Goal: Information Seeking & Learning: Learn about a topic

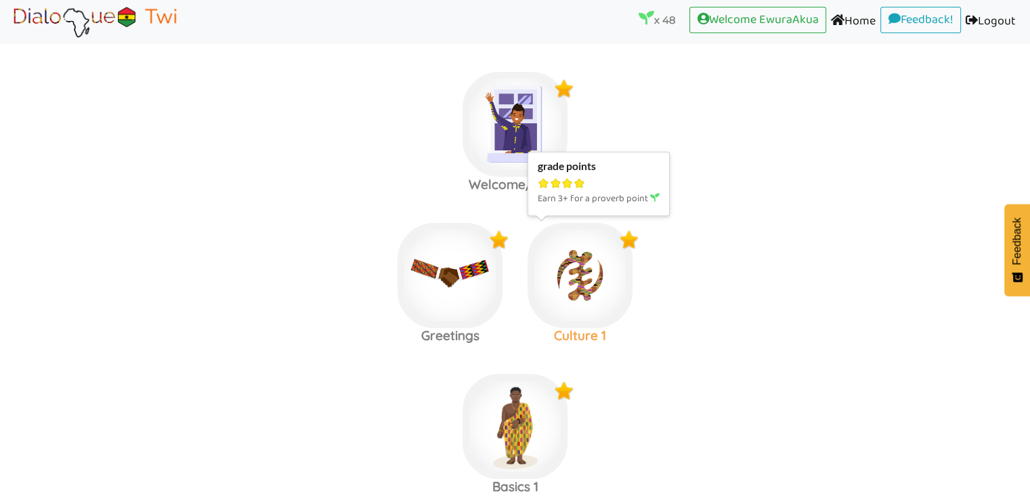
click at [567, 291] on img at bounding box center [580, 275] width 105 height 105
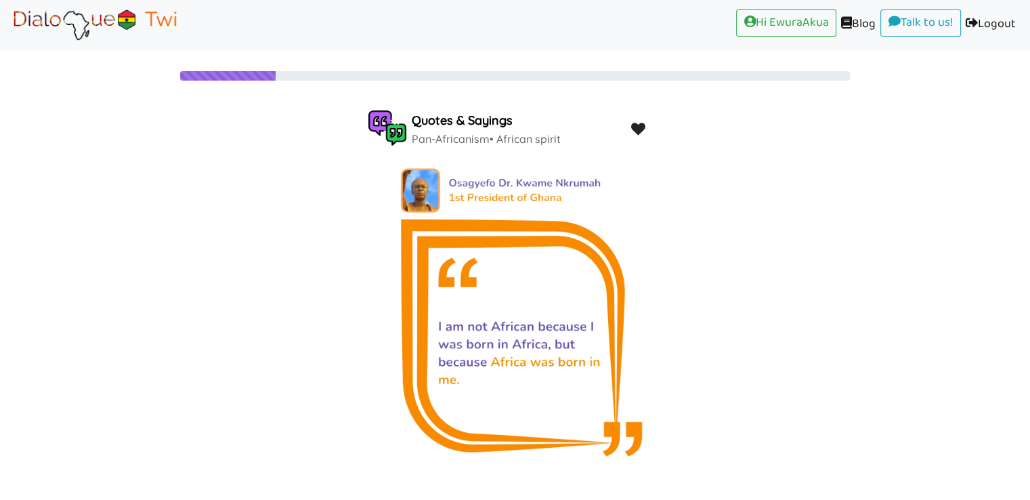
scroll to position [28, 0]
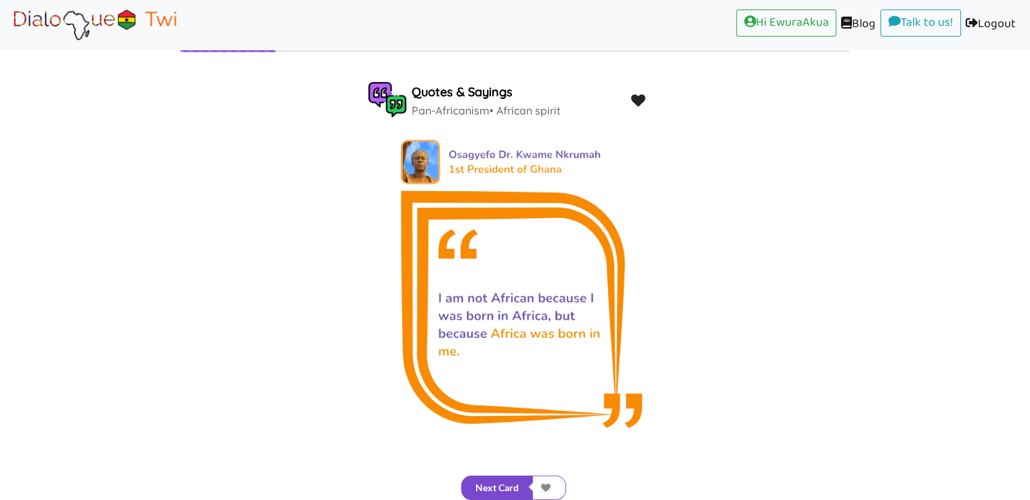
click at [515, 483] on button "Next Card" at bounding box center [497, 487] width 72 height 24
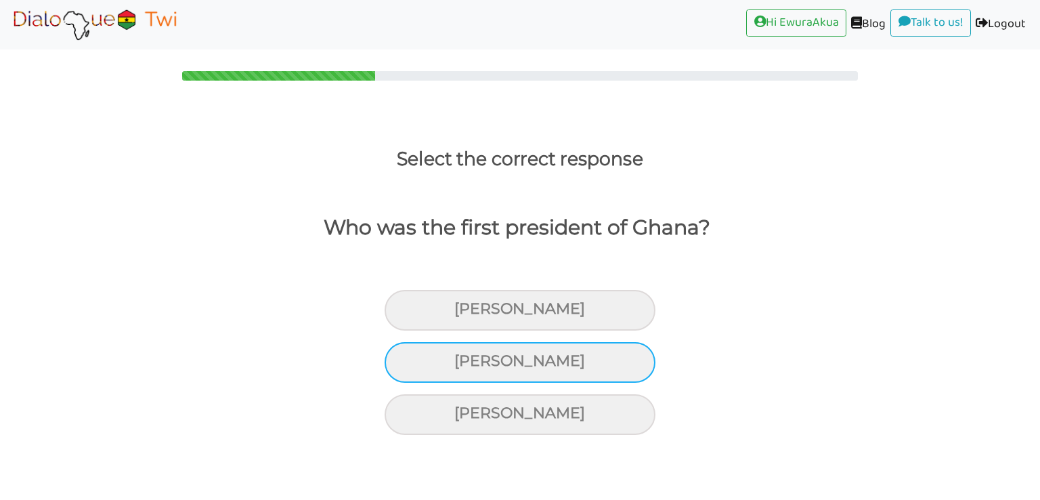
click at [567, 360] on div "[PERSON_NAME]" at bounding box center [520, 362] width 271 height 41
click at [465, 360] on input "[PERSON_NAME]" at bounding box center [460, 361] width 9 height 9
radio input "true"
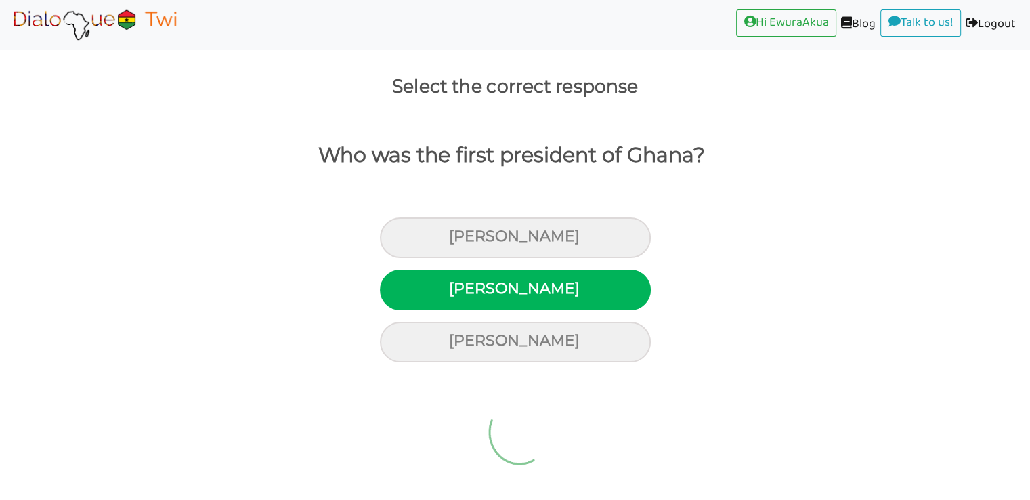
scroll to position [28, 0]
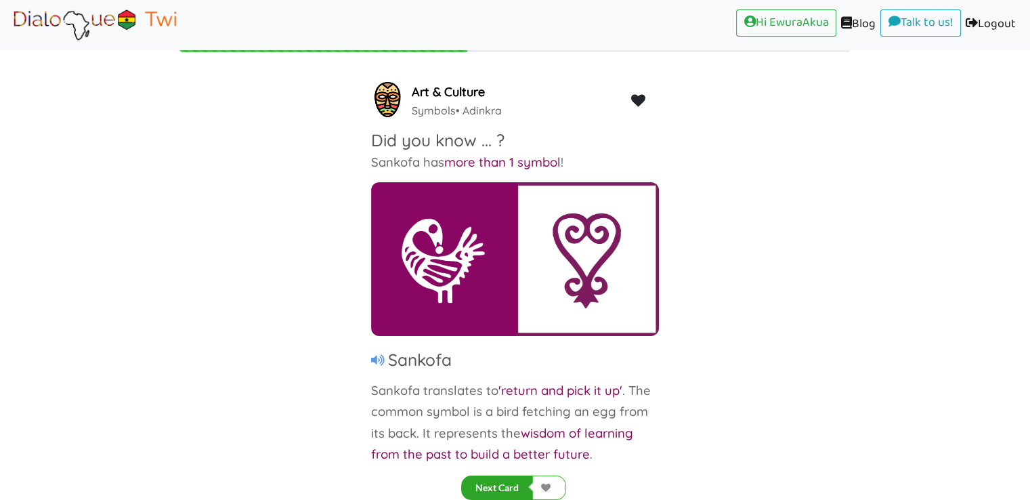
click at [501, 486] on button "Next Card" at bounding box center [497, 487] width 72 height 24
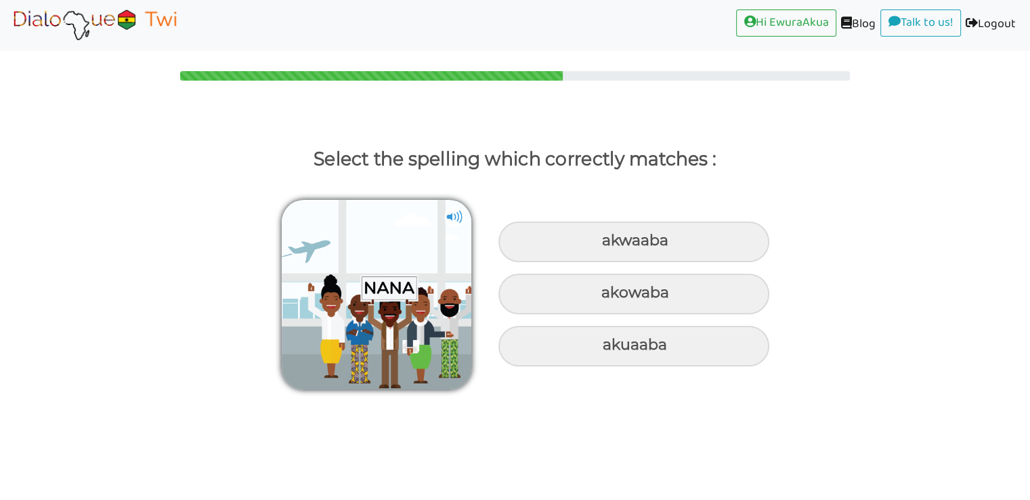
scroll to position [0, 0]
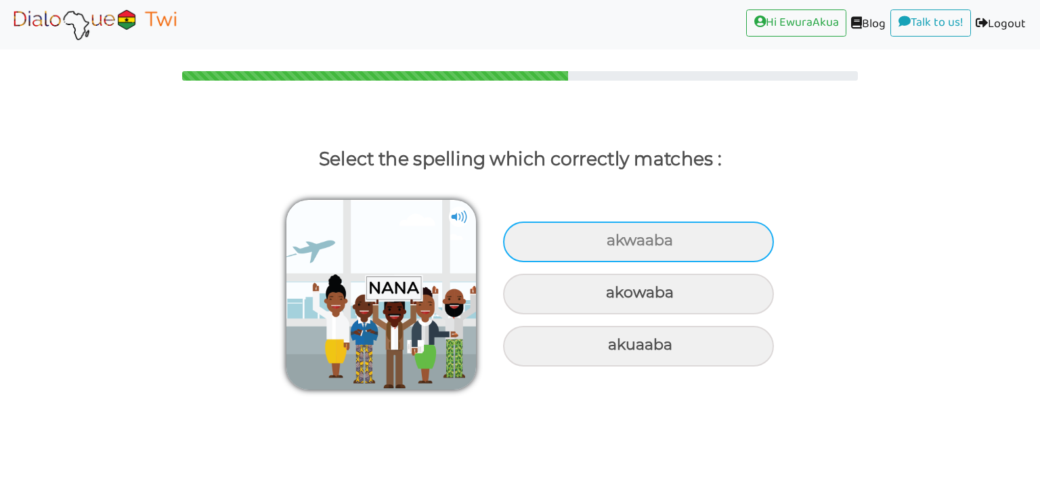
click at [648, 243] on div "akwaaba" at bounding box center [638, 241] width 271 height 41
click at [613, 243] on input "akwaaba" at bounding box center [608, 240] width 9 height 9
radio input "true"
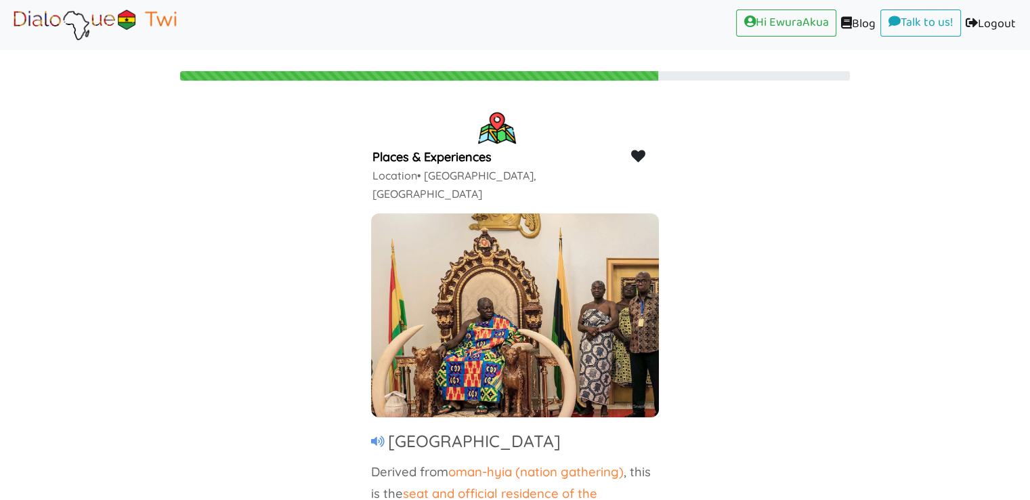
scroll to position [28, 0]
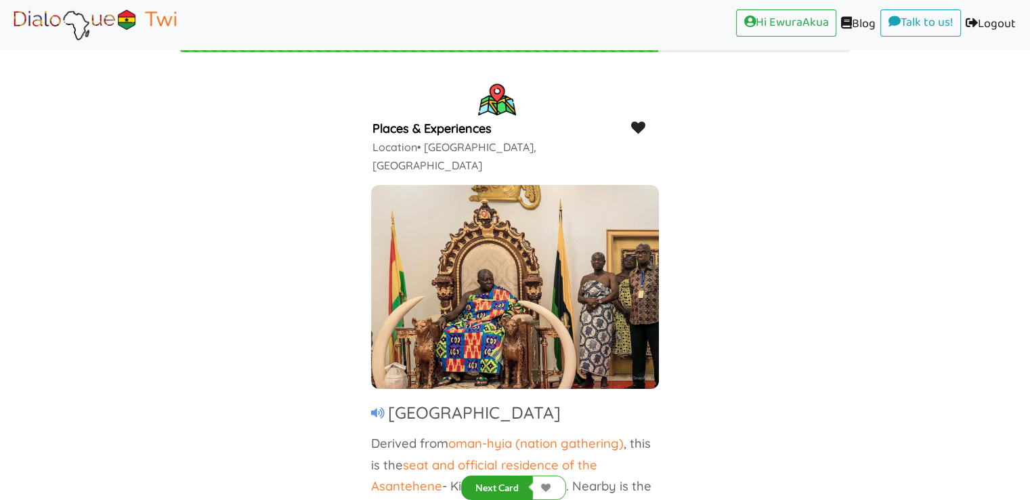
click at [504, 488] on button "Next Card" at bounding box center [497, 487] width 72 height 24
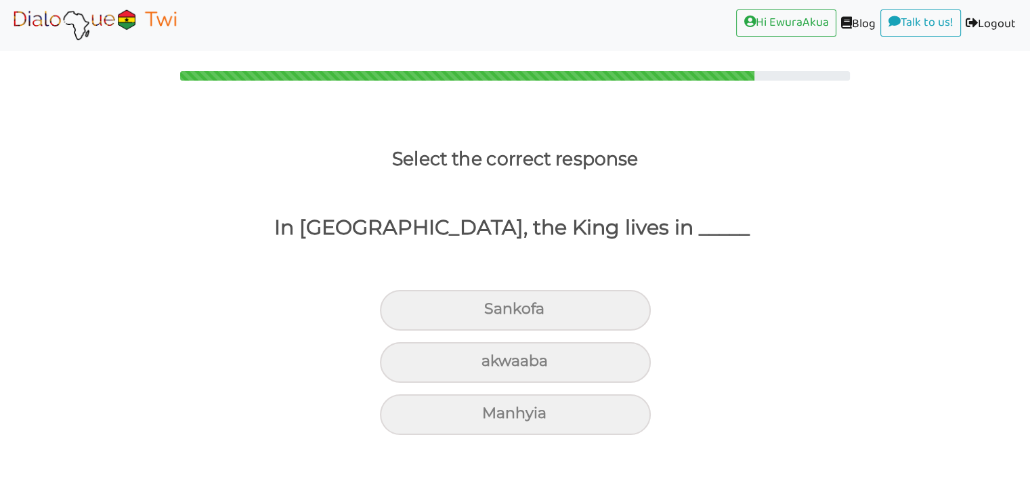
scroll to position [0, 0]
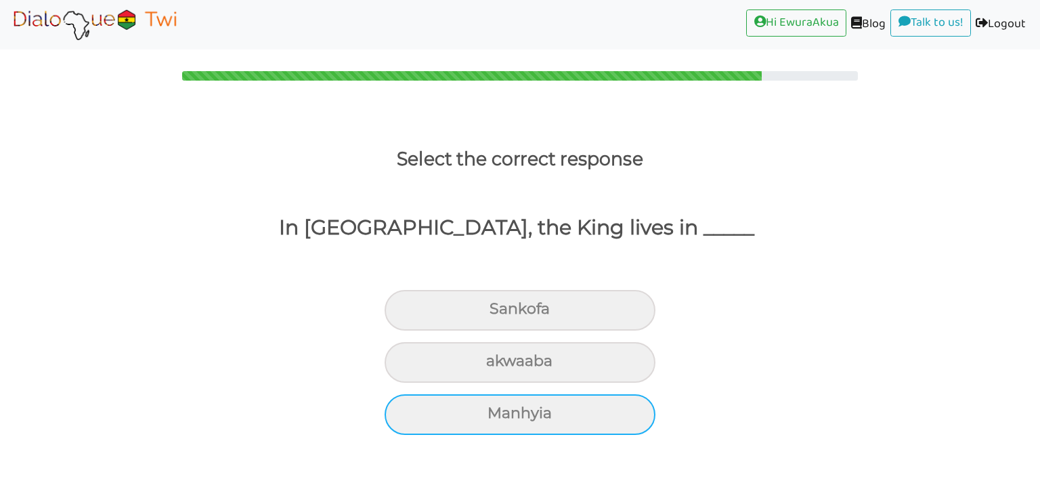
click at [547, 413] on div "Manhyia" at bounding box center [520, 414] width 271 height 41
click at [498, 413] on input "Manhyia" at bounding box center [493, 413] width 9 height 9
radio input "true"
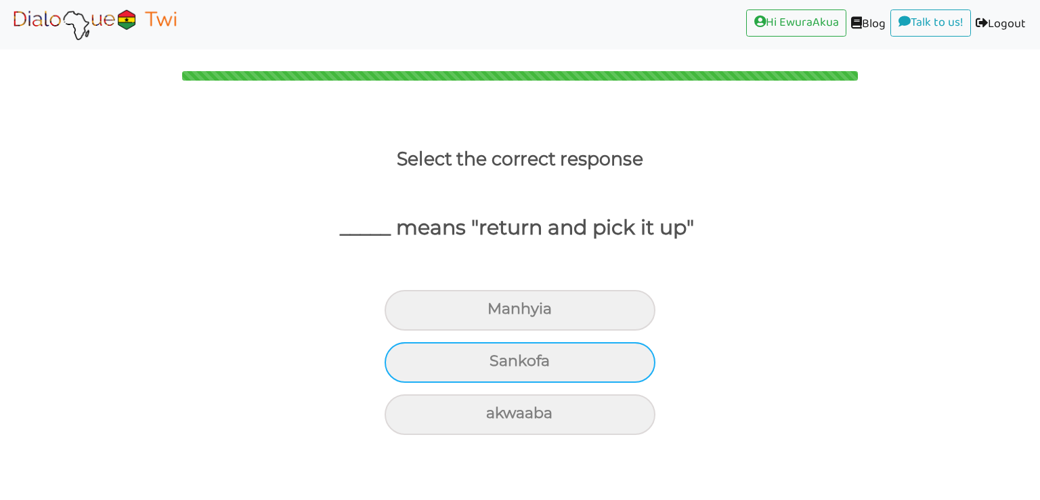
click at [523, 365] on div "Sankofa" at bounding box center [520, 362] width 271 height 41
click at [500, 365] on input "Sankofa" at bounding box center [495, 361] width 9 height 9
radio input "true"
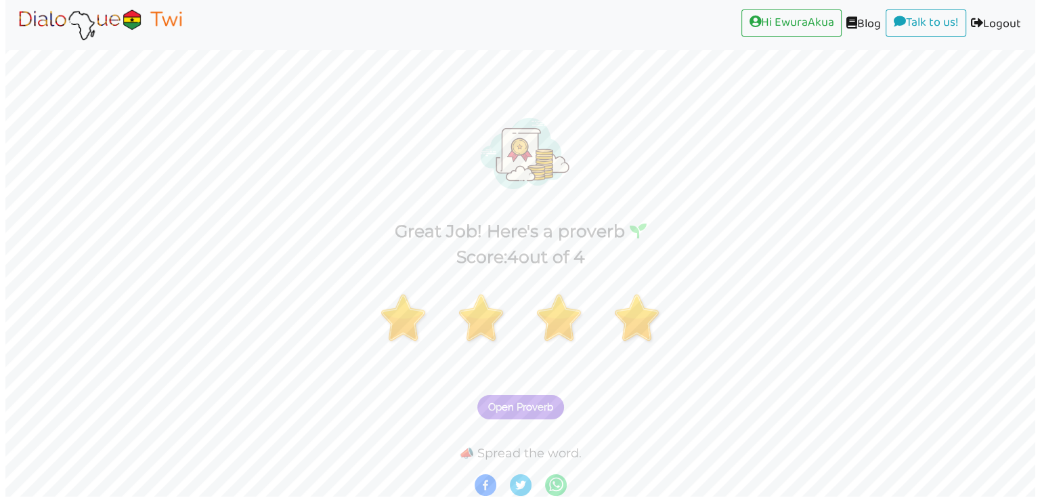
scroll to position [3, 0]
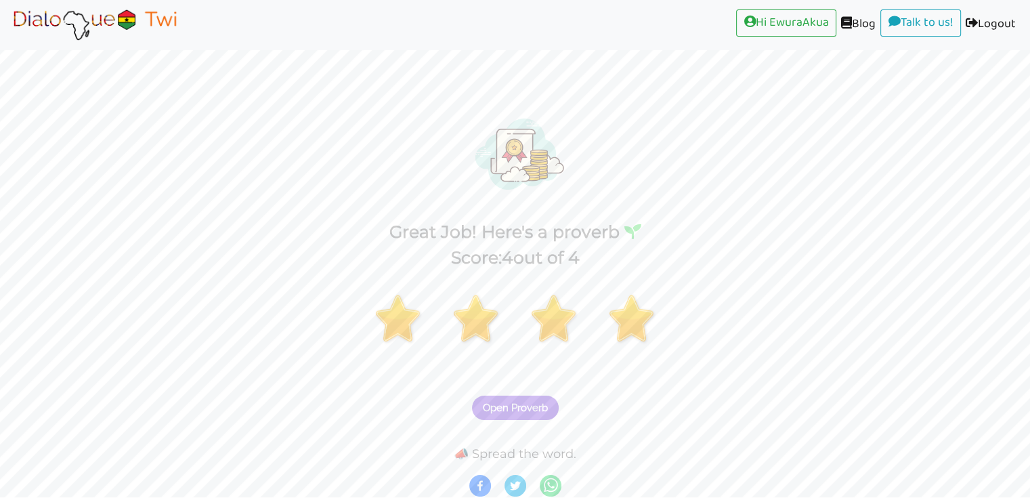
click at [517, 410] on span "Open Proverb" at bounding box center [515, 408] width 65 height 12
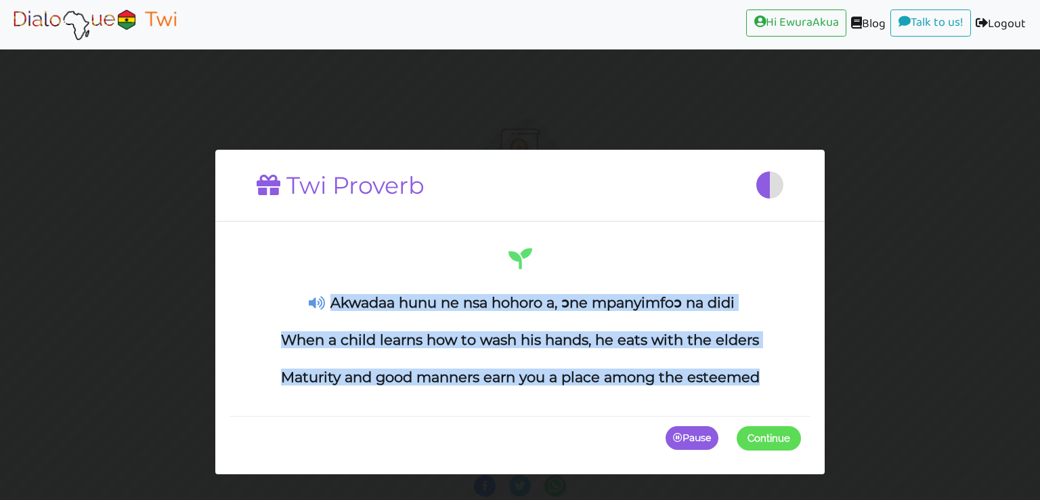
drag, startPoint x: 758, startPoint y: 379, endPoint x: 328, endPoint y: 288, distance: 440.3
click at [328, 288] on div "Akwadaa hunu ne nsa hohoro a, ɔne mpanyimfoɔ na didi When a child learns how to…" at bounding box center [520, 315] width 562 height 141
copy div "Akwadaa hunu ne nsa hohoro a, ɔne mpanyimfoɔ na didi When a child learns how to…"
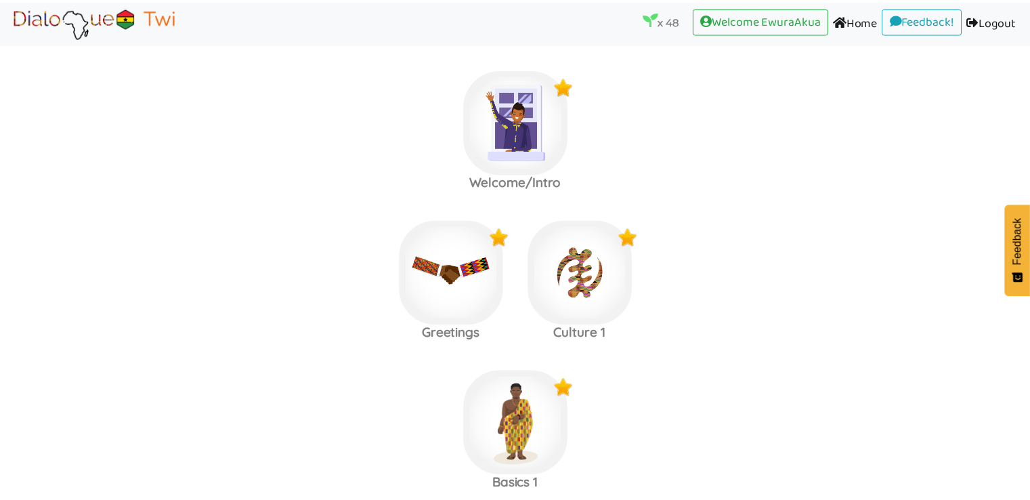
scroll to position [162, 0]
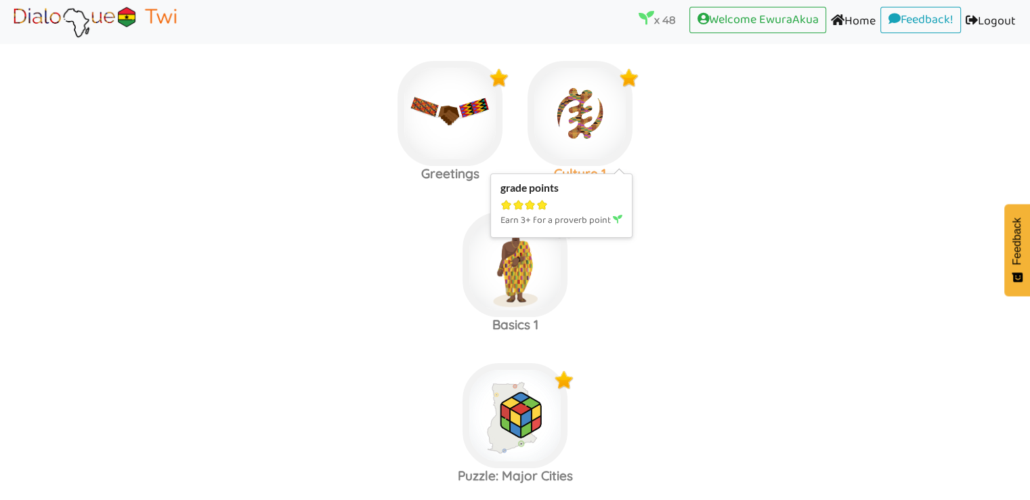
click at [556, 87] on img at bounding box center [580, 113] width 105 height 105
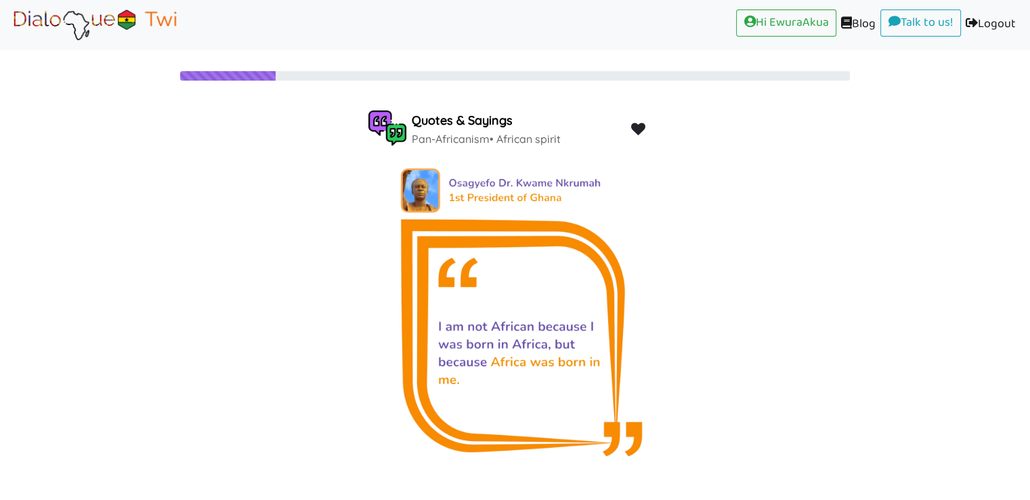
scroll to position [28, 0]
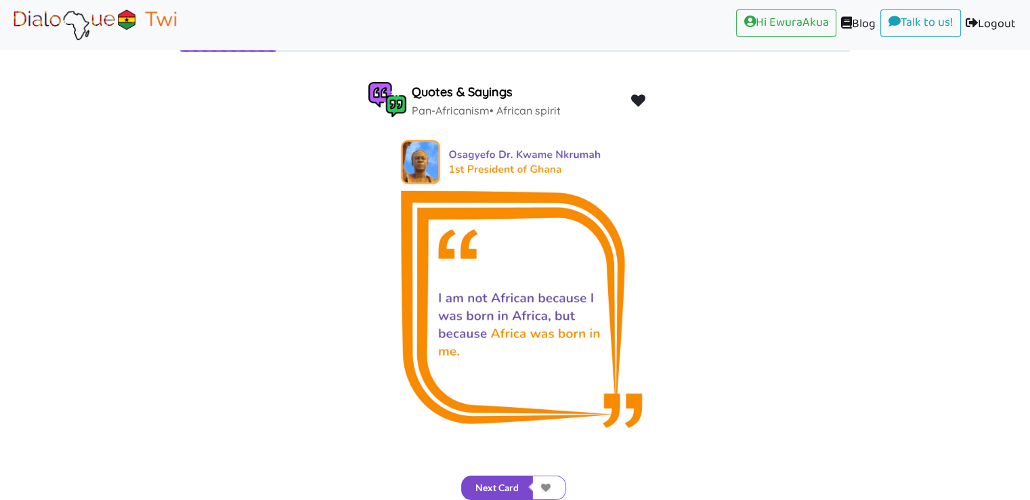
click at [507, 478] on button "Next Card" at bounding box center [497, 487] width 72 height 24
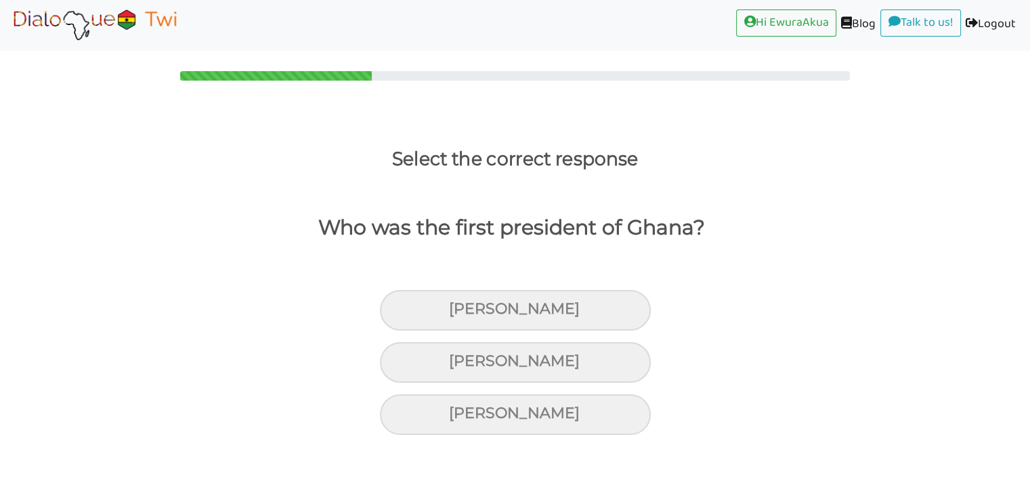
scroll to position [0, 0]
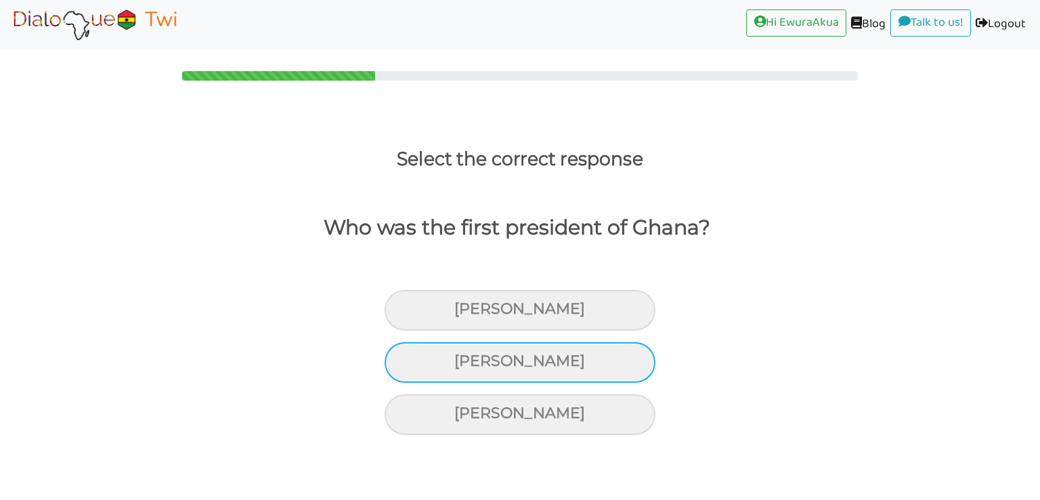
click at [609, 369] on div "[PERSON_NAME]" at bounding box center [520, 362] width 271 height 41
click at [465, 366] on input "[PERSON_NAME]" at bounding box center [460, 361] width 9 height 9
radio input "true"
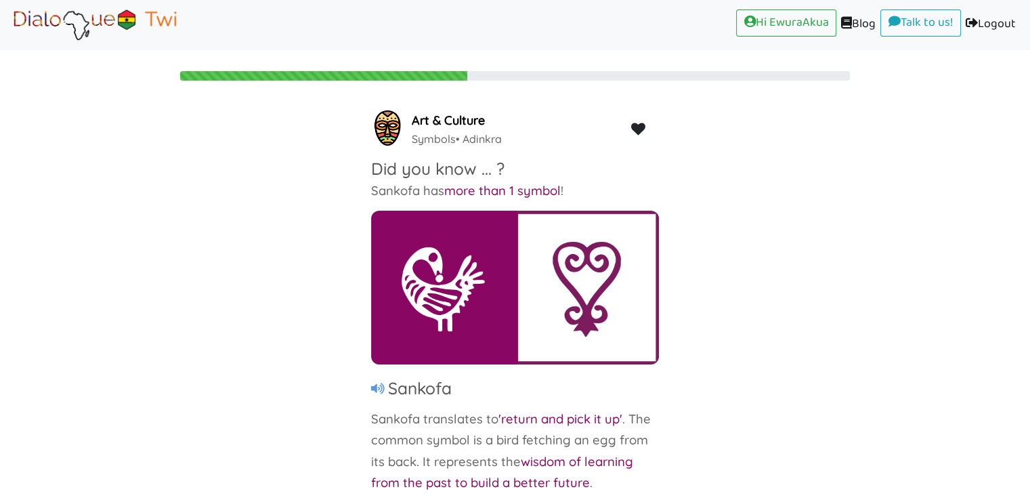
scroll to position [28, 0]
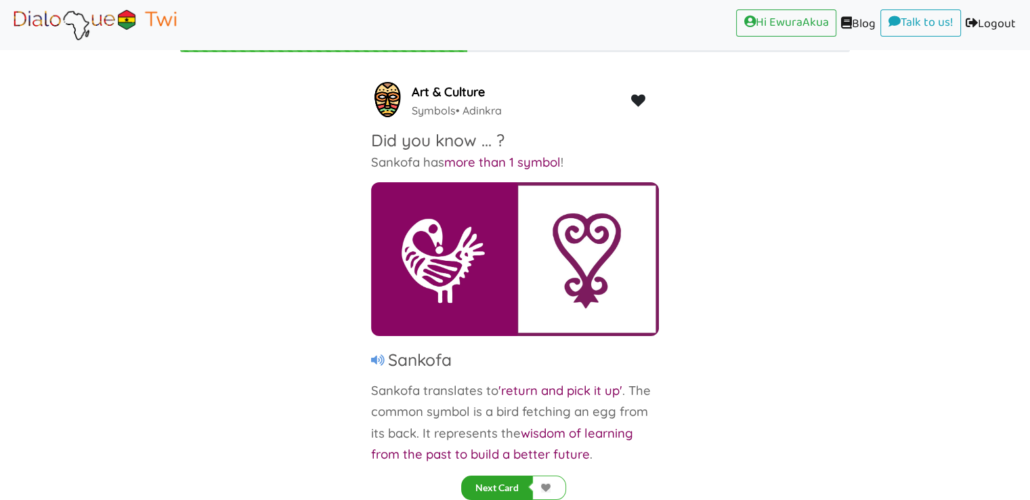
click at [492, 483] on button "Next Card" at bounding box center [497, 487] width 72 height 24
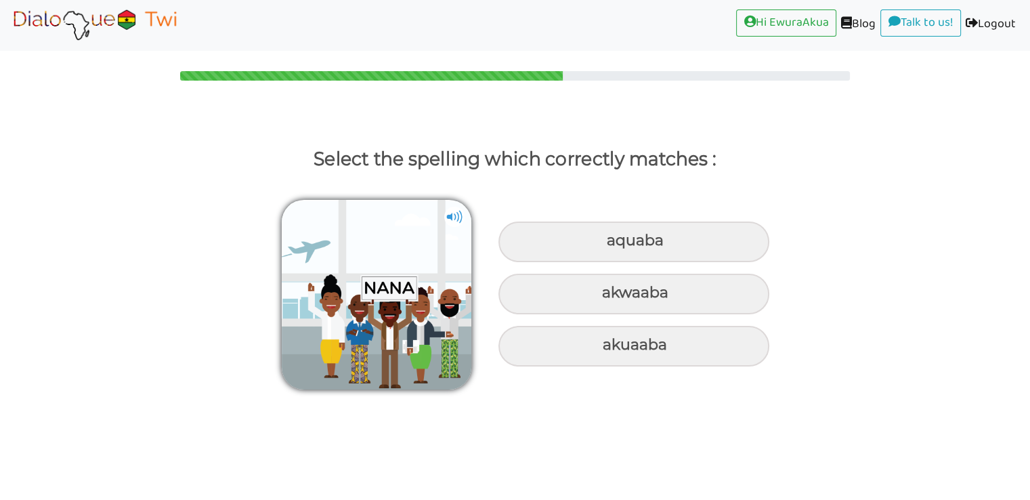
scroll to position [0, 0]
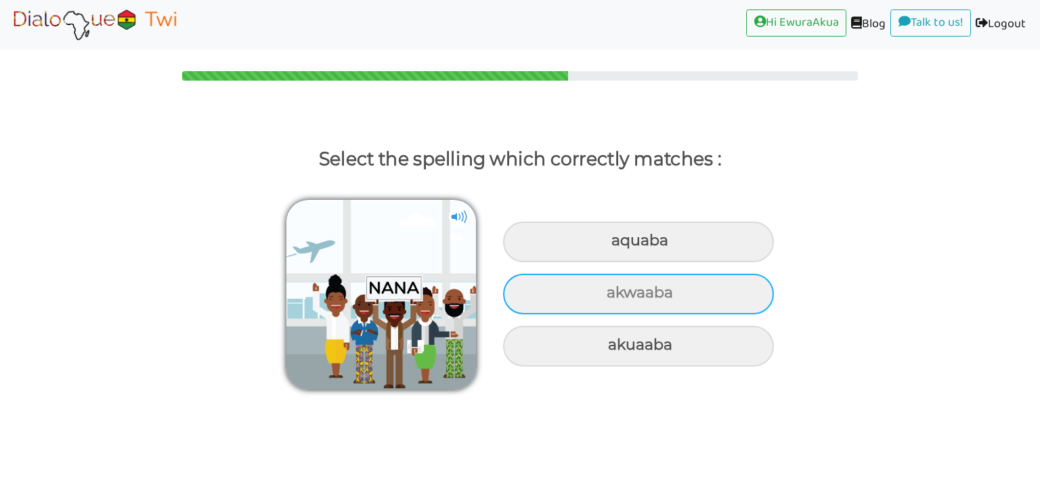
click at [593, 308] on div "akwaaba" at bounding box center [638, 294] width 271 height 41
click at [604, 297] on input "akwaaba" at bounding box center [608, 292] width 9 height 9
radio input "true"
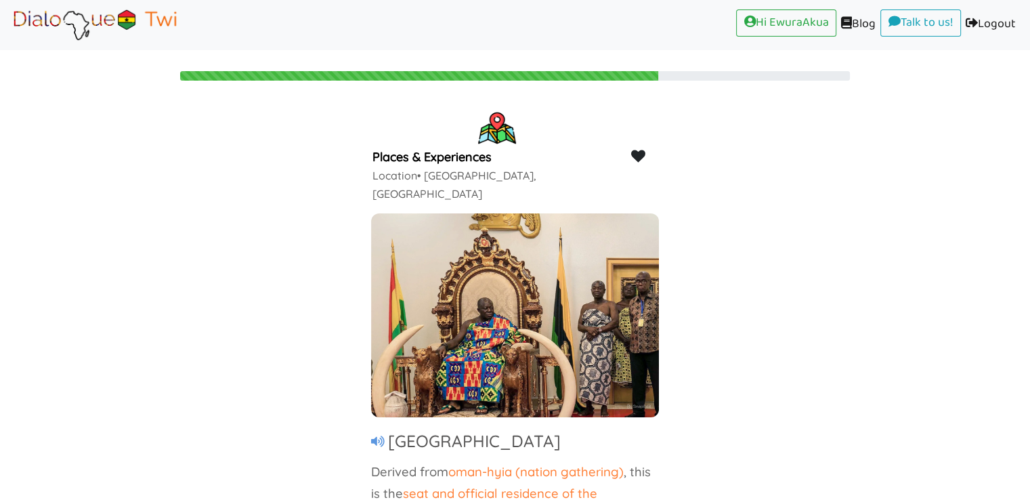
scroll to position [28, 0]
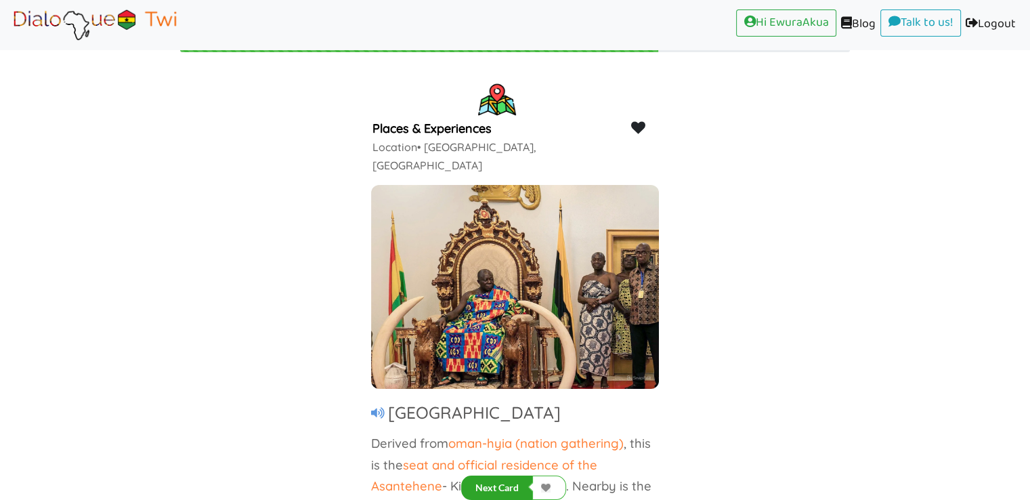
click at [515, 488] on button "Next Card" at bounding box center [497, 487] width 72 height 24
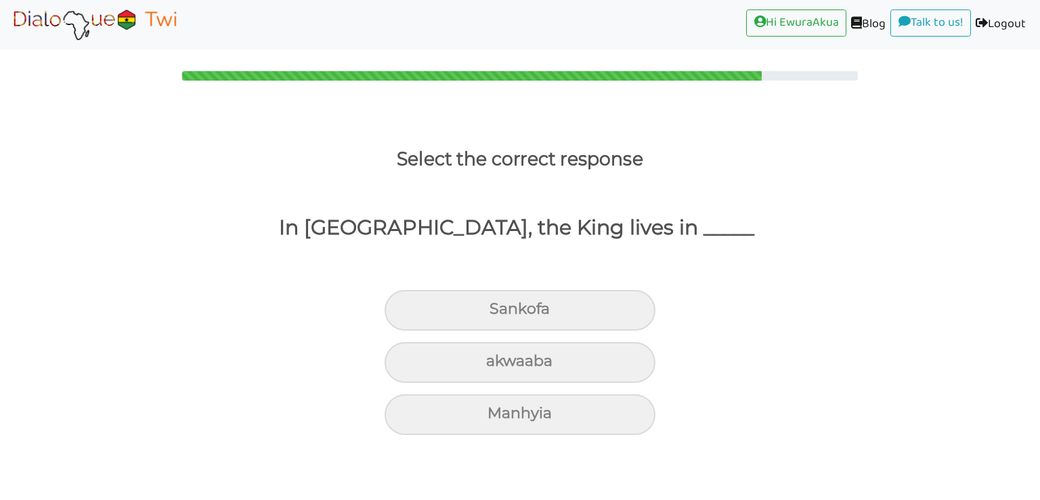
click at [515, 488] on body "Hi EwuraAkua (current) Blog (current) Talk to us! (current) Logout (current) Se…" at bounding box center [520, 250] width 1040 height 500
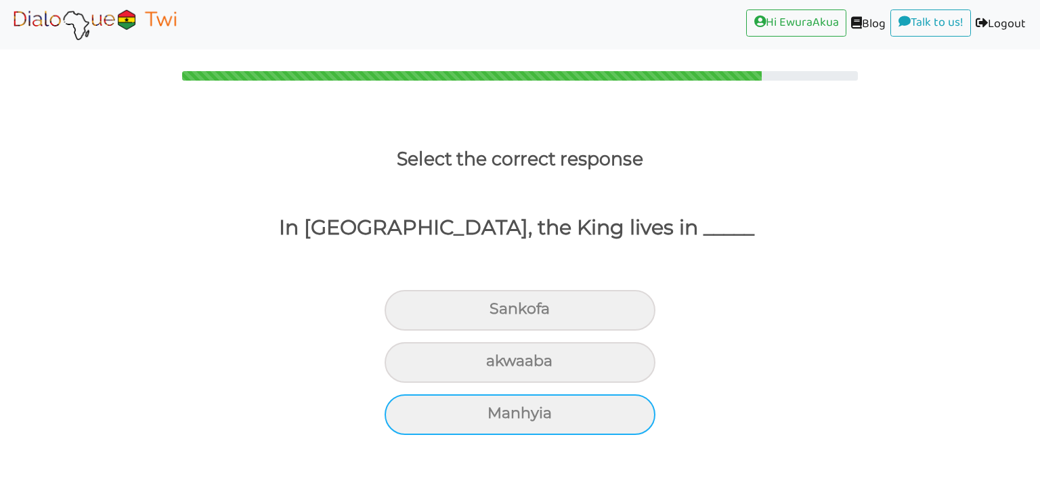
click at [568, 406] on div "Manhyia" at bounding box center [520, 414] width 271 height 41
click at [498, 409] on input "Manhyia" at bounding box center [493, 413] width 9 height 9
radio input "true"
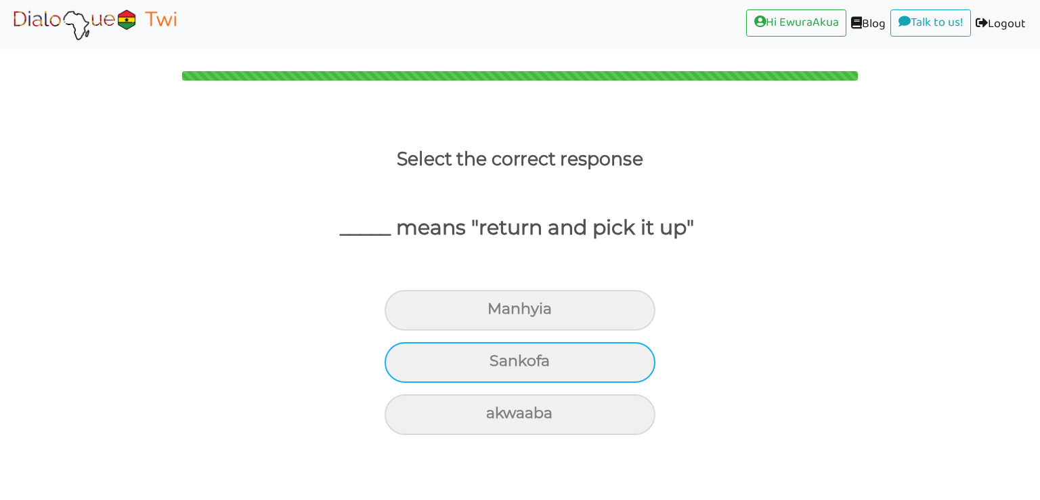
click at [488, 356] on div "Sankofa" at bounding box center [520, 362] width 271 height 41
click at [491, 357] on input "Sankofa" at bounding box center [495, 361] width 9 height 9
radio input "true"
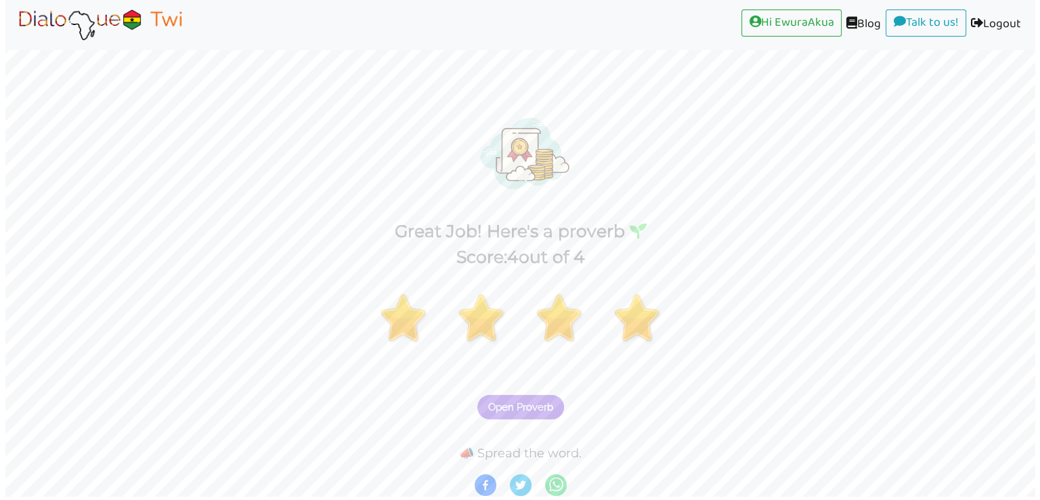
scroll to position [3, 0]
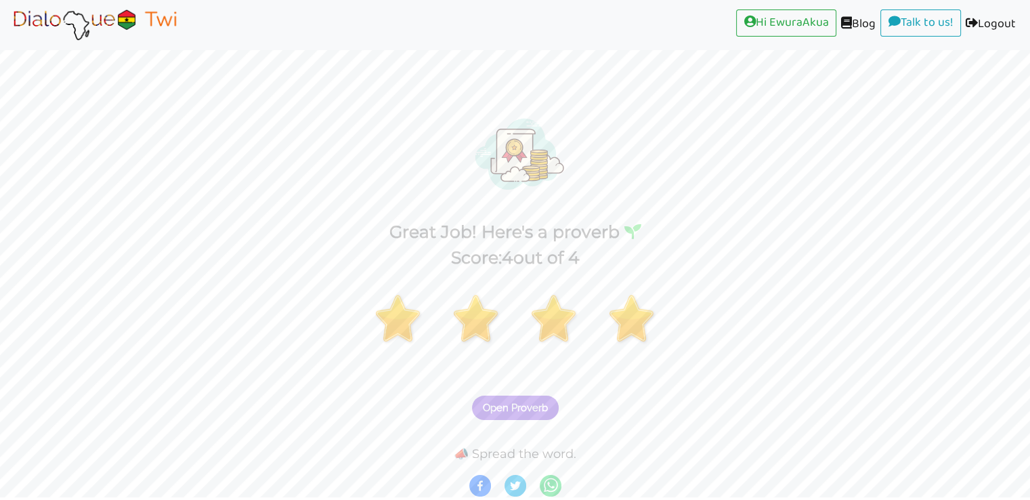
click at [521, 403] on span "Open Proverb" at bounding box center [515, 408] width 65 height 12
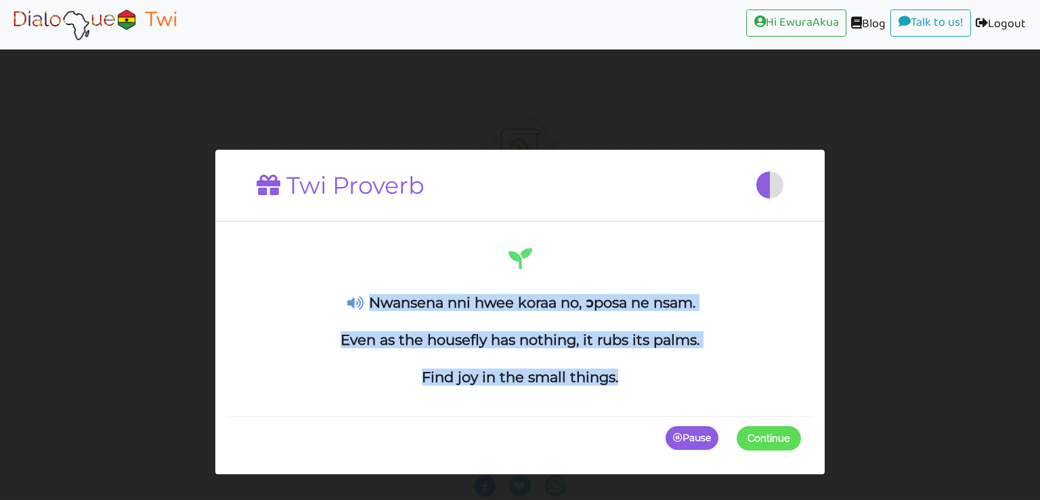
drag, startPoint x: 634, startPoint y: 385, endPoint x: 371, endPoint y: 291, distance: 278.9
click at [371, 291] on div "Nwansena nni hwee koraa no, ɔposa ne nsam. Even as the housefly has nothing, it…" at bounding box center [520, 315] width 562 height 141
click at [557, 309] on h4 "Nwansena nni hwee koraa no, ɔposa ne nsam." at bounding box center [520, 302] width 562 height 17
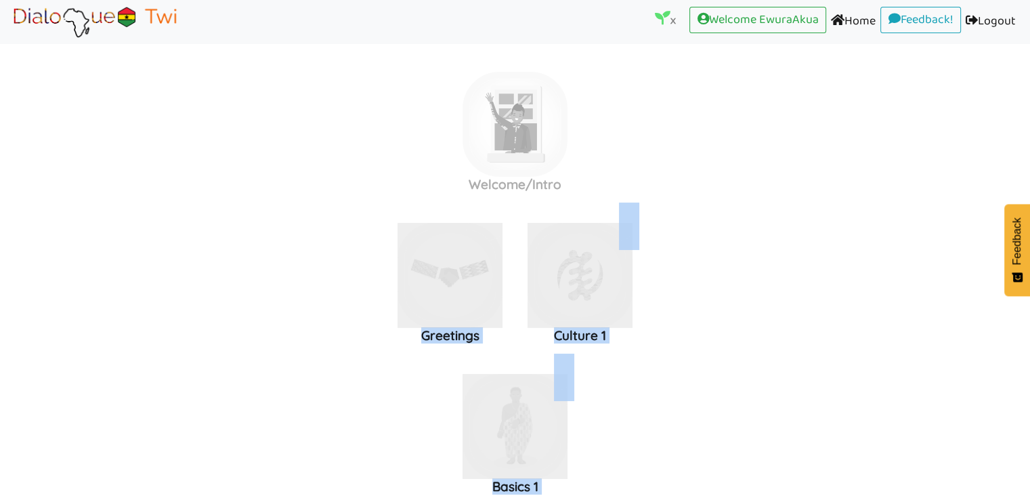
drag, startPoint x: 624, startPoint y: 381, endPoint x: 405, endPoint y: 296, distance: 234.8
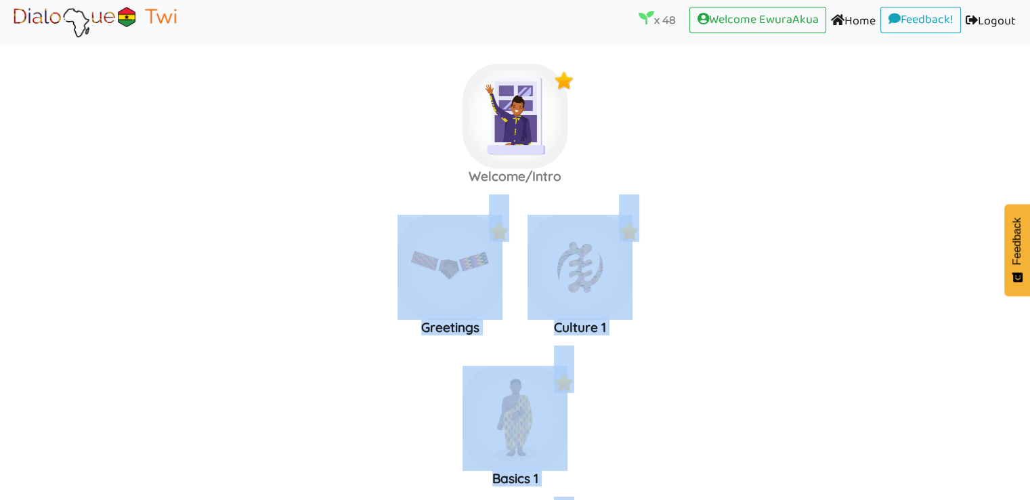
scroll to position [162, 0]
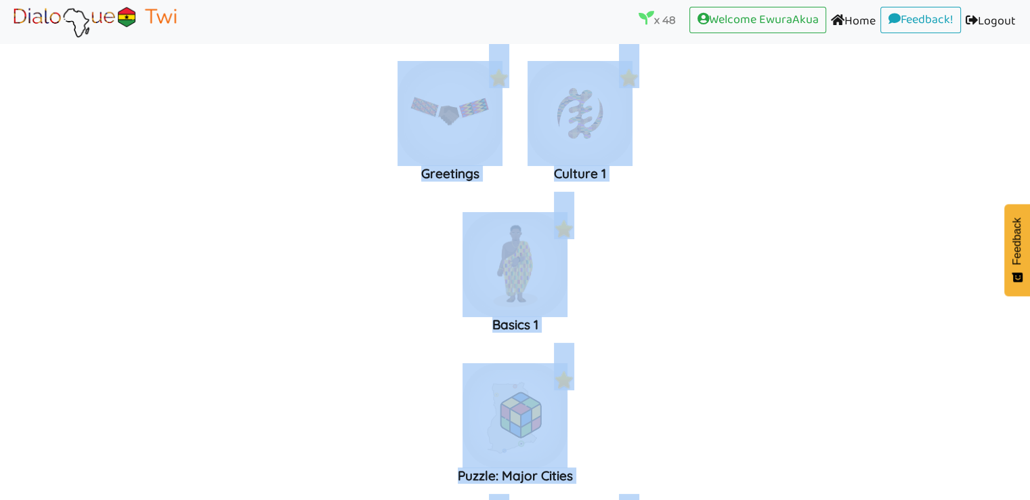
click at [699, 250] on label "Basics 1" at bounding box center [515, 265] width 1030 height 146
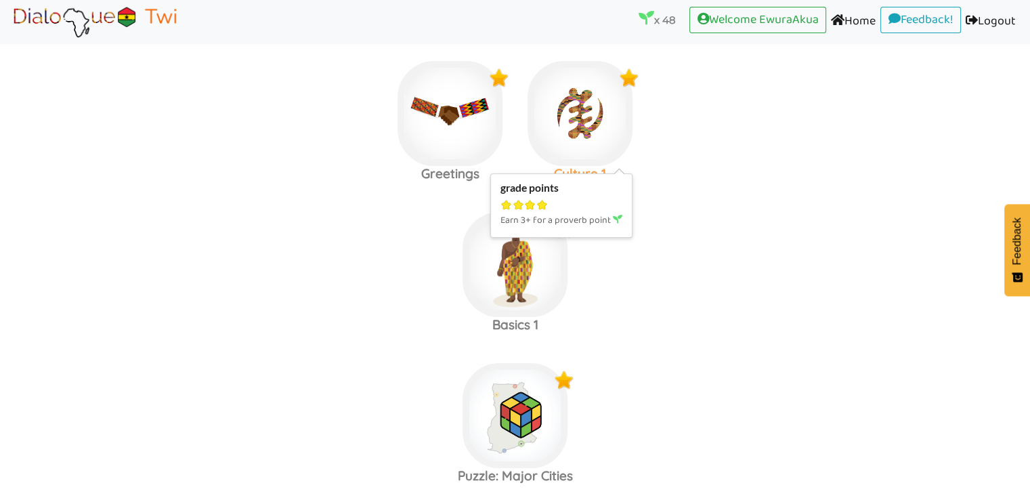
click at [593, 122] on img at bounding box center [580, 113] width 105 height 105
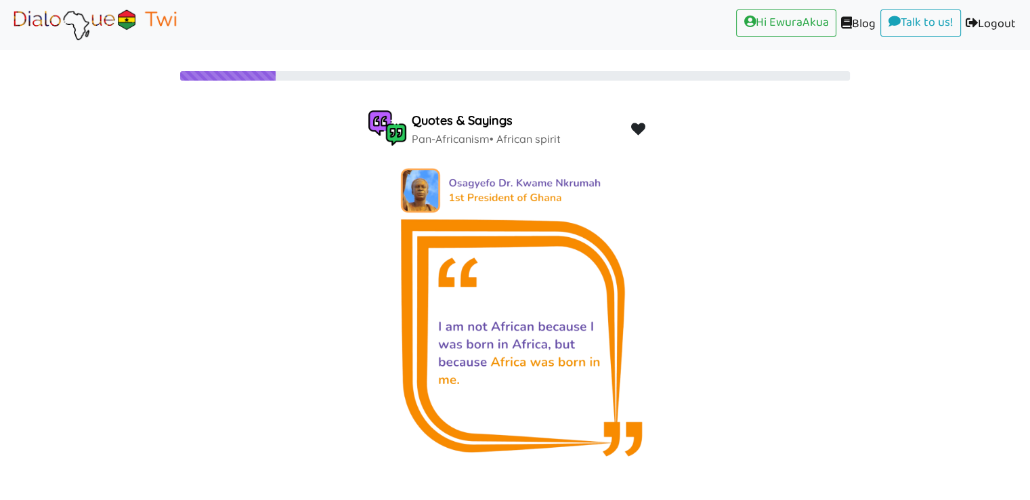
scroll to position [28, 0]
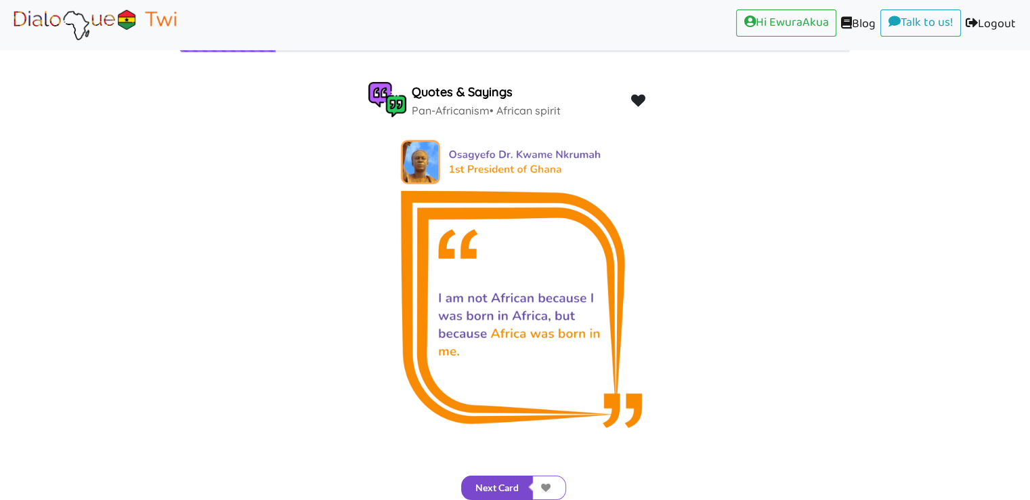
click at [501, 482] on button "Next Card" at bounding box center [497, 487] width 72 height 24
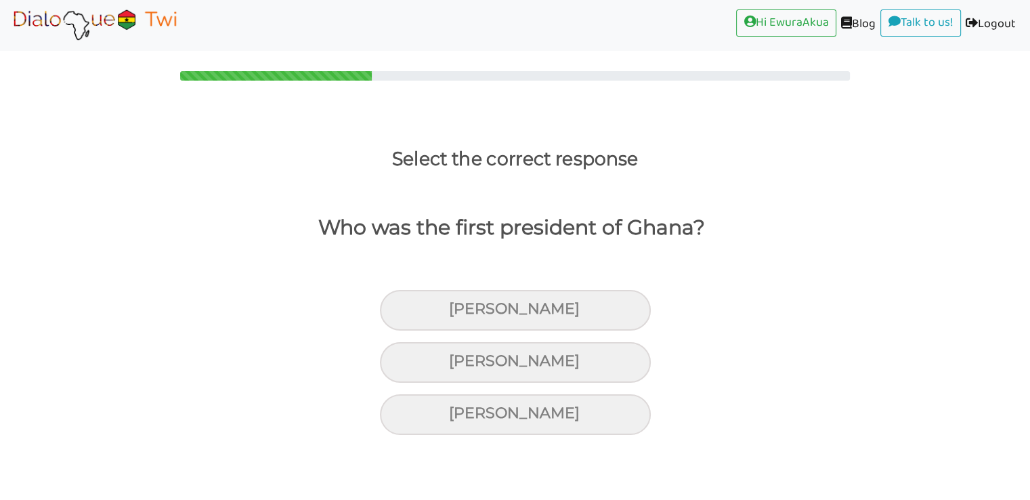
scroll to position [0, 0]
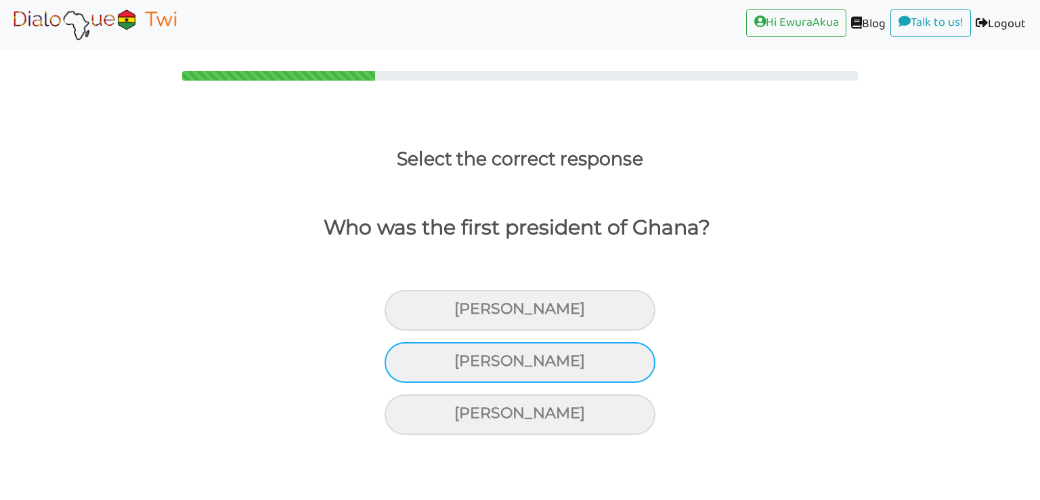
click at [534, 364] on div "[PERSON_NAME]" at bounding box center [520, 362] width 271 height 41
click at [465, 364] on input "[PERSON_NAME]" at bounding box center [460, 361] width 9 height 9
radio input "true"
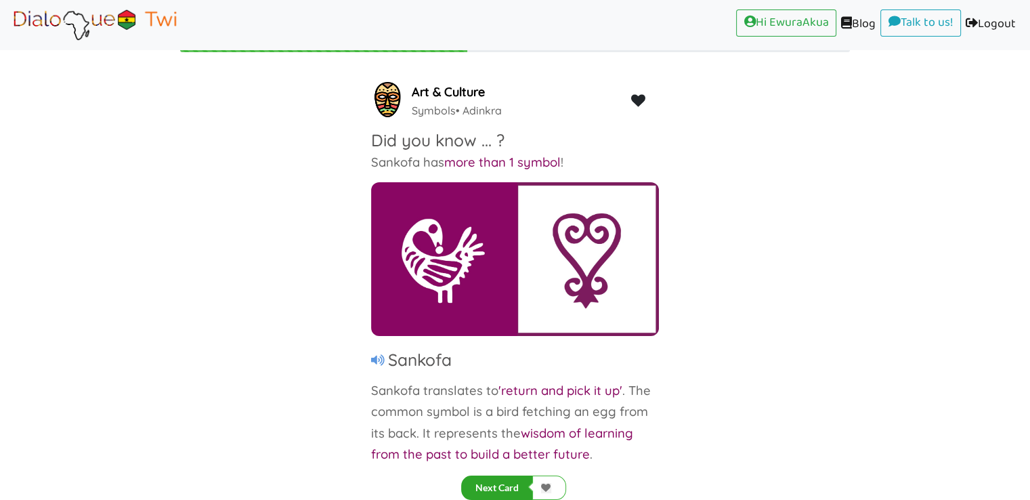
scroll to position [28, 0]
click at [502, 481] on button "Next Card" at bounding box center [497, 487] width 72 height 24
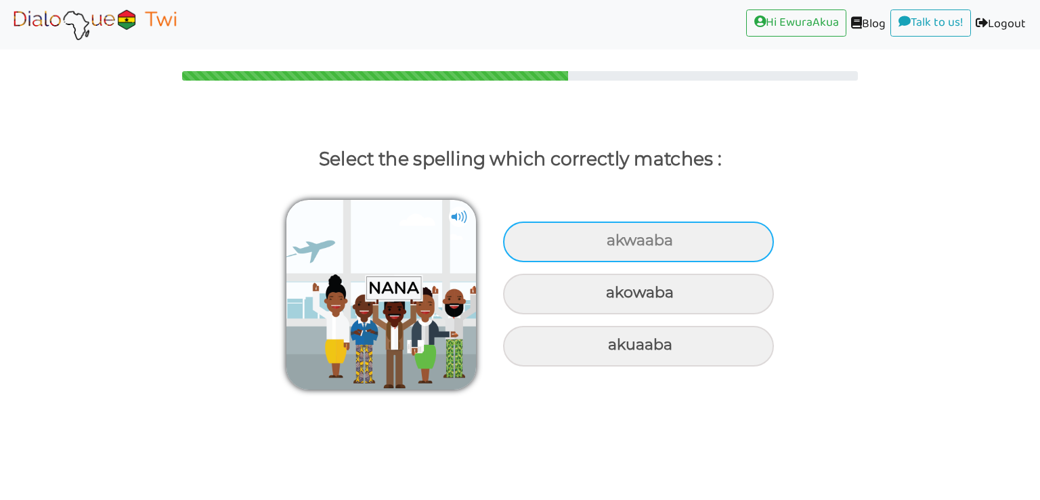
click at [608, 240] on div "akwaaba" at bounding box center [638, 241] width 271 height 41
click at [608, 240] on input "akwaaba" at bounding box center [608, 240] width 9 height 9
radio input "true"
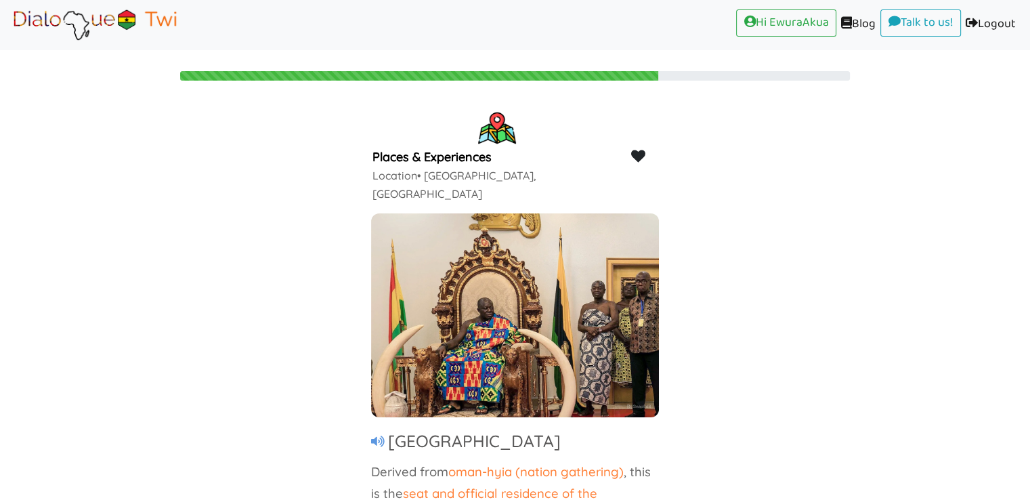
scroll to position [28, 0]
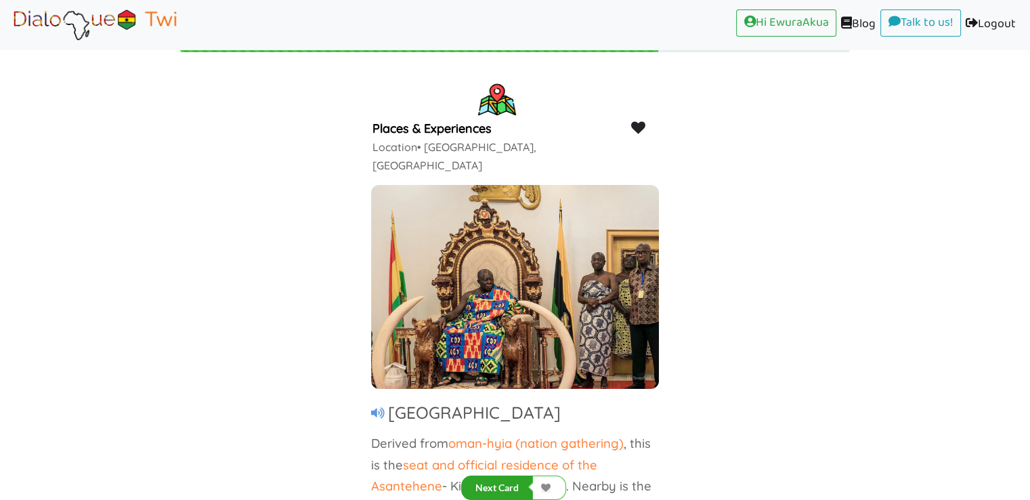
click at [498, 479] on button "Next Card" at bounding box center [497, 487] width 72 height 24
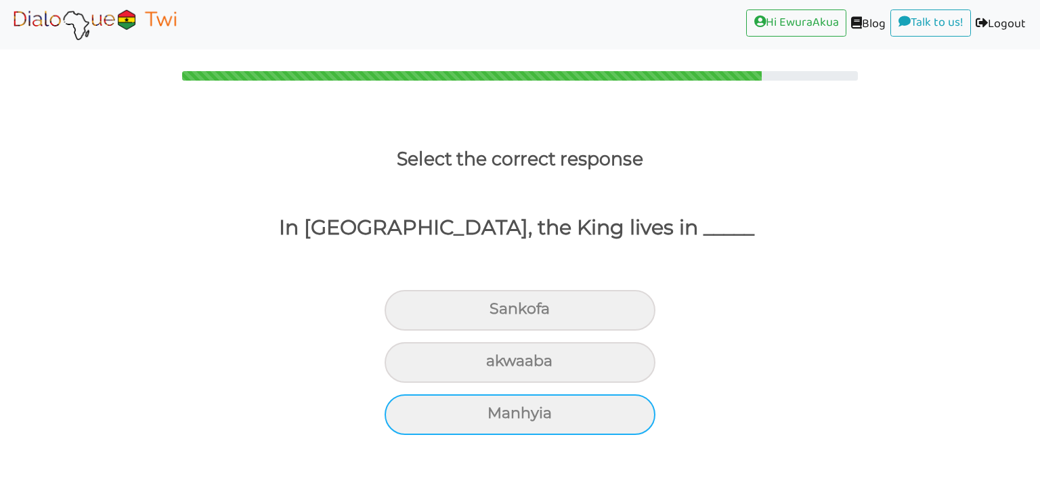
click at [542, 412] on div "Manhyia" at bounding box center [520, 414] width 271 height 41
click at [498, 412] on input "Manhyia" at bounding box center [493, 413] width 9 height 9
radio input "true"
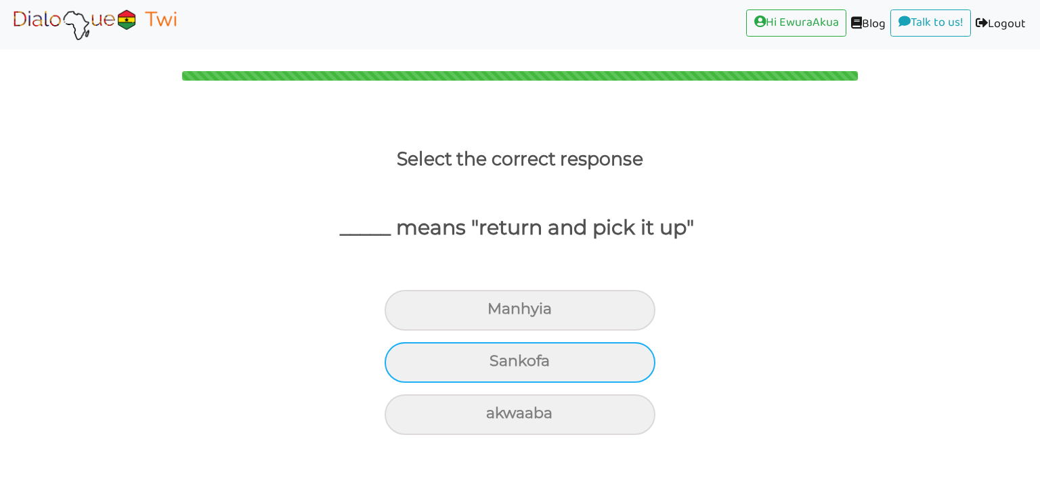
click at [567, 369] on div "Sankofa" at bounding box center [520, 362] width 271 height 41
click at [500, 366] on input "Sankofa" at bounding box center [495, 361] width 9 height 9
radio input "true"
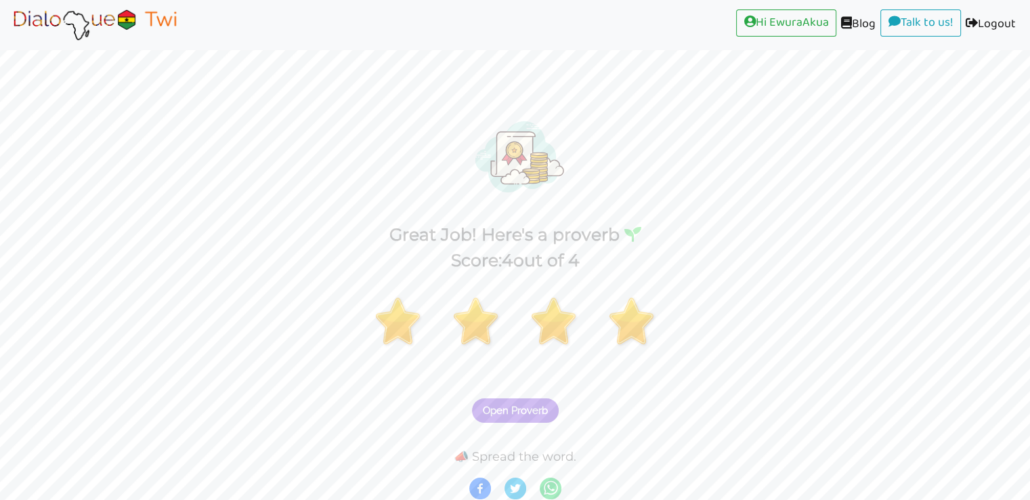
click at [537, 410] on span "Open Proverb" at bounding box center [515, 410] width 65 height 12
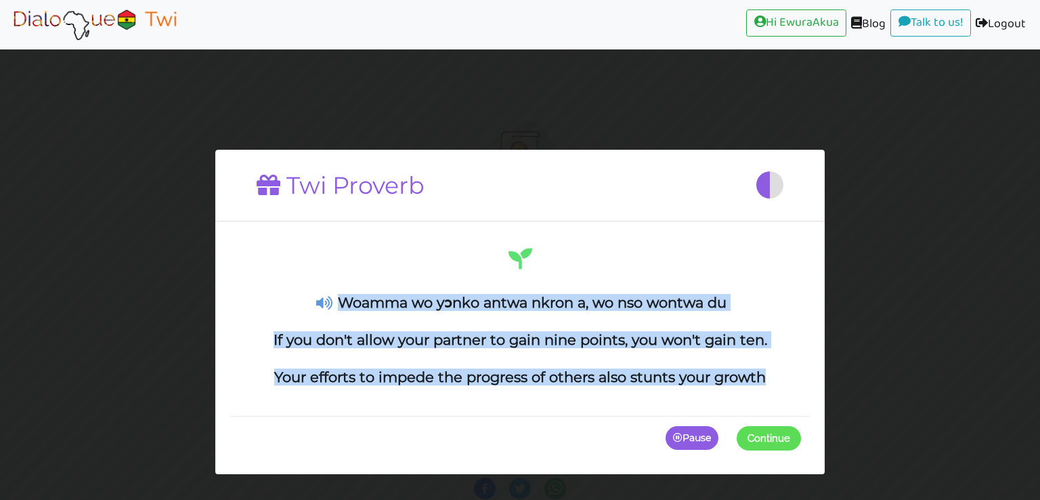
drag, startPoint x: 765, startPoint y: 378, endPoint x: 344, endPoint y: 295, distance: 429.4
click at [344, 295] on div "Woamma wo yɔnko antwa nkron a, wo nso wontwa du If you don't allow your partner…" at bounding box center [520, 315] width 562 height 141
copy div "Woamma wo yɔnko antwa nkron a, wo nso wontwa du If you don't allow your partner…"
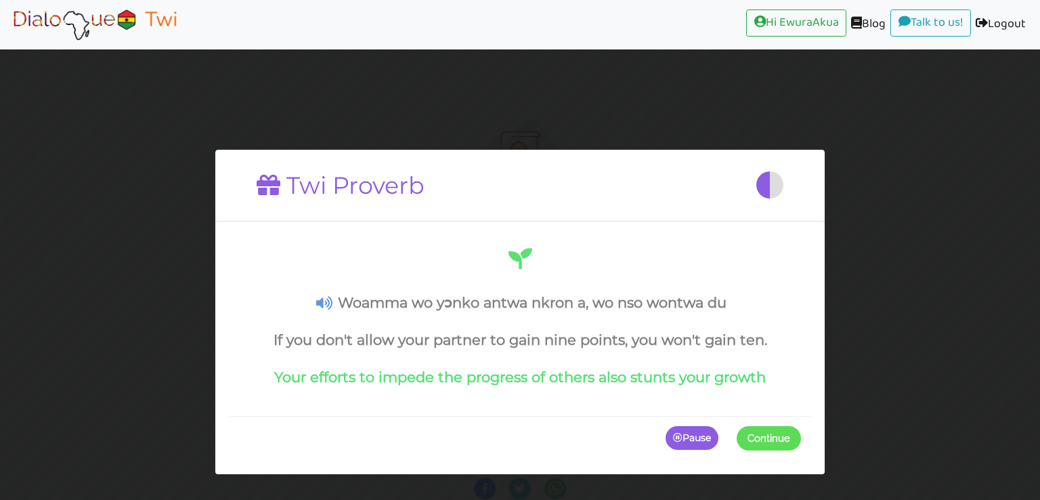
click at [689, 433] on p "Pause" at bounding box center [692, 438] width 53 height 24
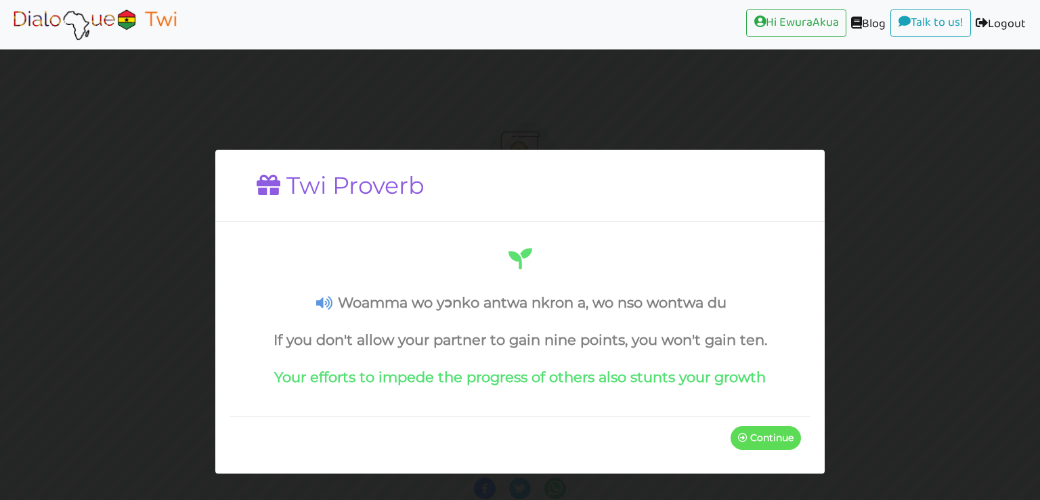
click at [443, 147] on div "Twi Proverb Woamma wo yɔnko antwa nkron a, wo nso wontwa du If you don't allow …" at bounding box center [520, 250] width 1040 height 500
click at [767, 447] on p "Continue" at bounding box center [766, 438] width 70 height 24
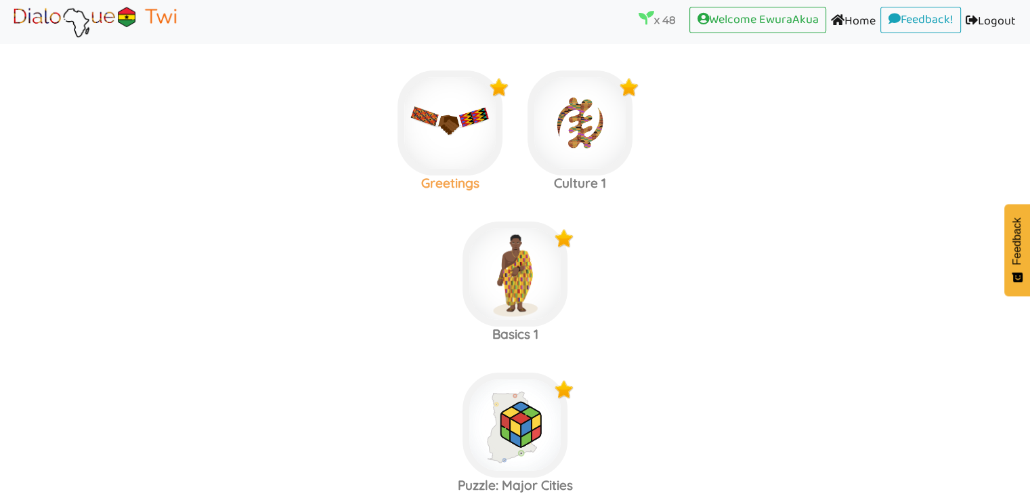
scroll to position [162, 0]
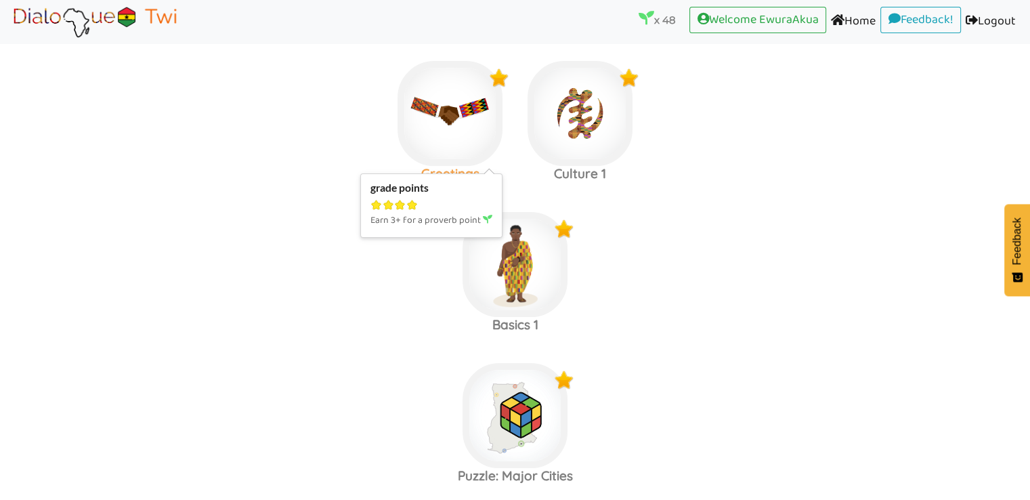
click at [436, 102] on img at bounding box center [449, 113] width 105 height 105
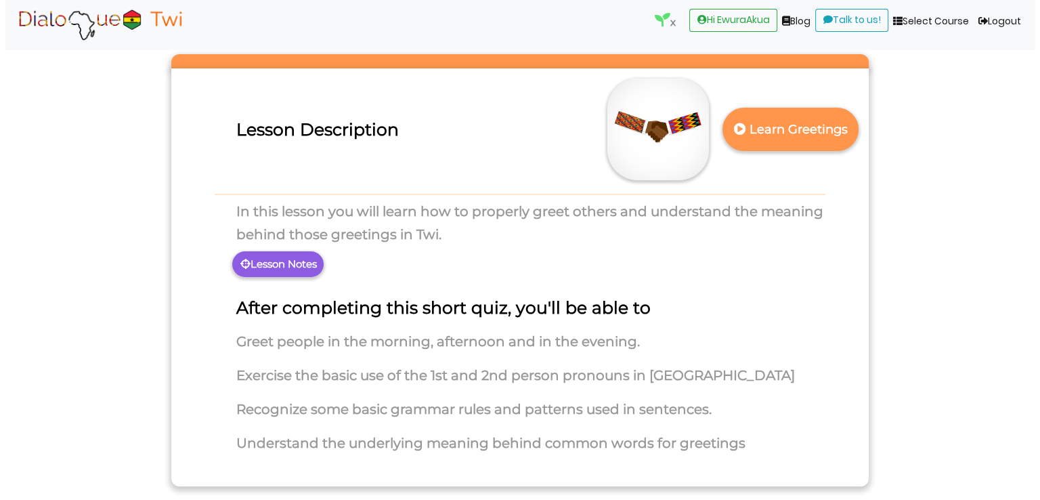
scroll to position [58, 0]
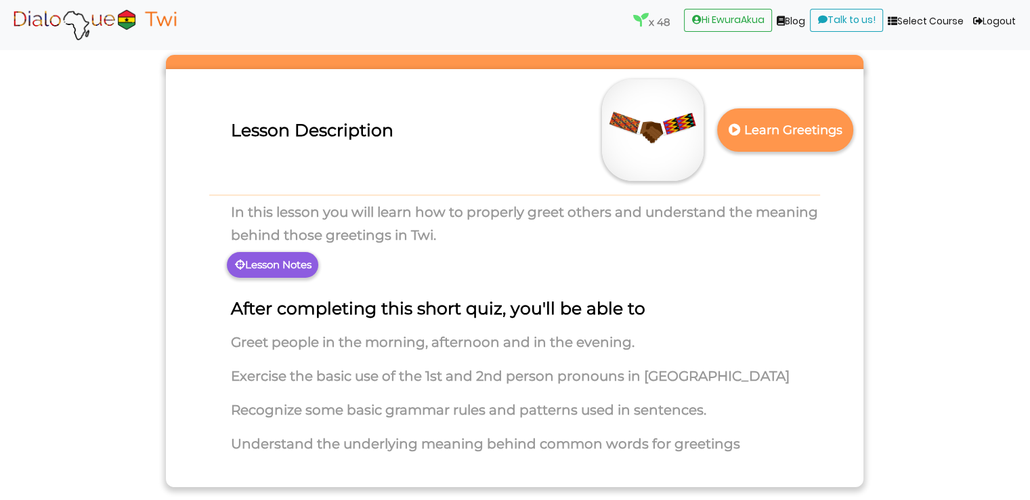
click at [295, 267] on p "Lesson Notes" at bounding box center [272, 265] width 91 height 26
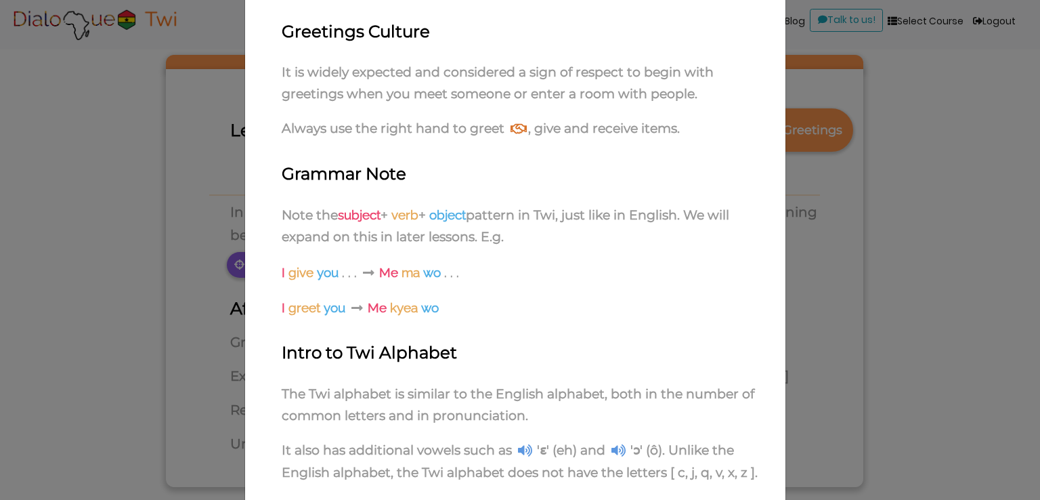
scroll to position [112, 0]
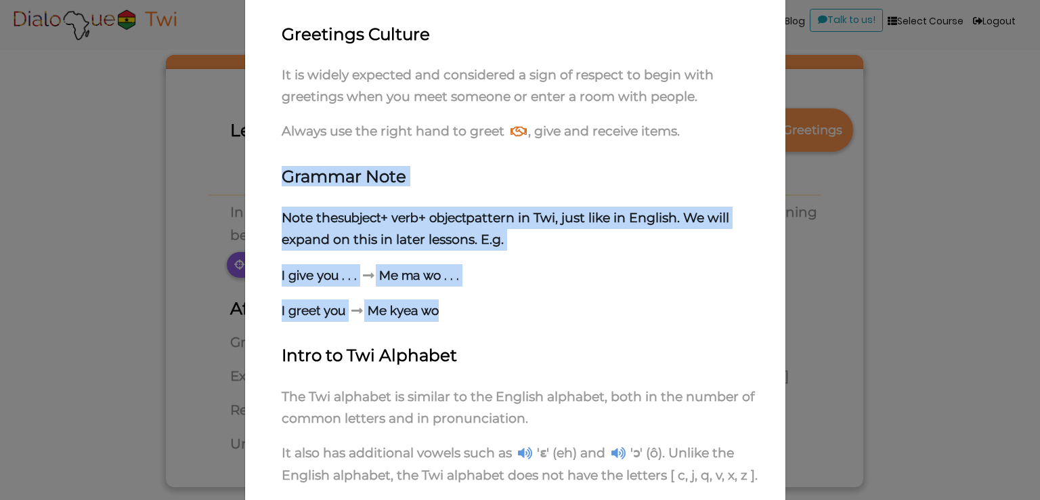
drag, startPoint x: 277, startPoint y: 177, endPoint x: 488, endPoint y: 314, distance: 250.8
click at [488, 314] on div "Greetings Culture It is widely expected and considered a sign of respect to beg…" at bounding box center [515, 274] width 521 height 500
copy div "Grammar Note Note the subject + verb + object pattern in Twi, just like in Engl…"
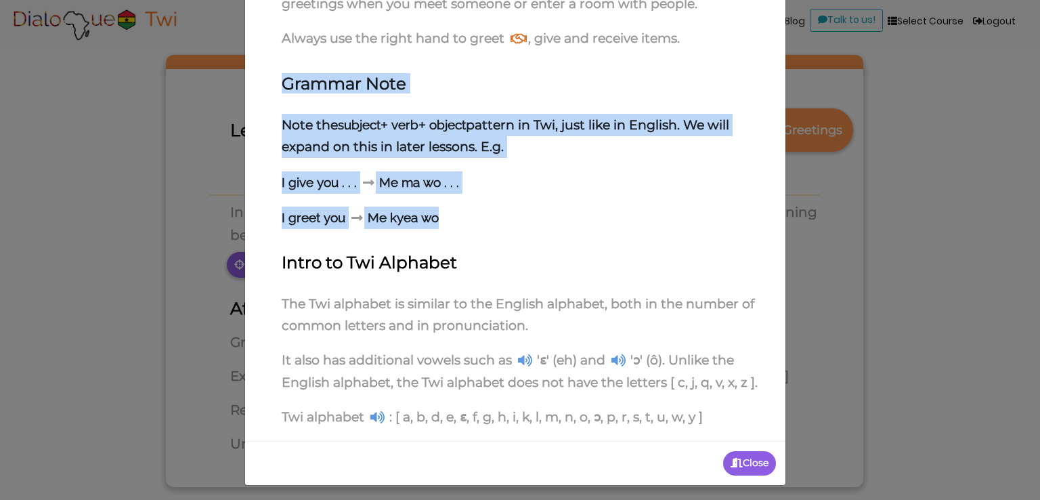
copy div "Grammar Note Note the subject + verb + object pattern in Twi, just like in Engl…"
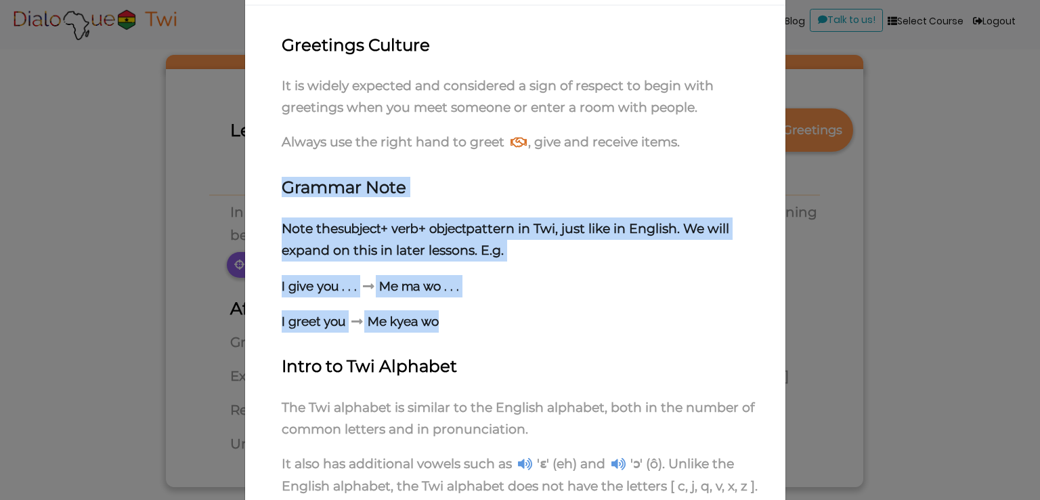
scroll to position [100, 0]
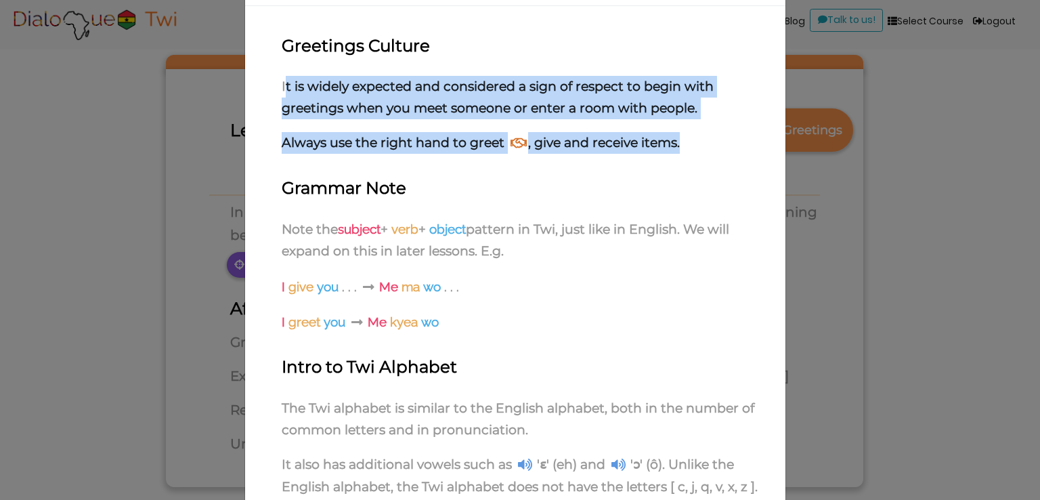
drag, startPoint x: 702, startPoint y: 144, endPoint x: 279, endPoint y: 68, distance: 430.0
click at [279, 68] on div "Greetings Culture It is widely expected and considered a sign of respect to beg…" at bounding box center [515, 286] width 521 height 500
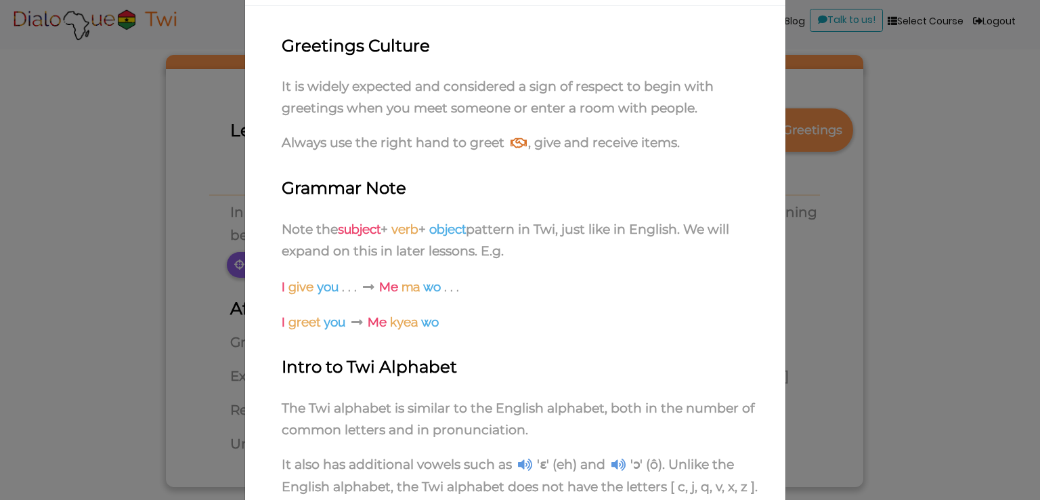
click at [275, 66] on div "Greetings Culture It is widely expected and considered a sign of respect to beg…" at bounding box center [515, 286] width 521 height 500
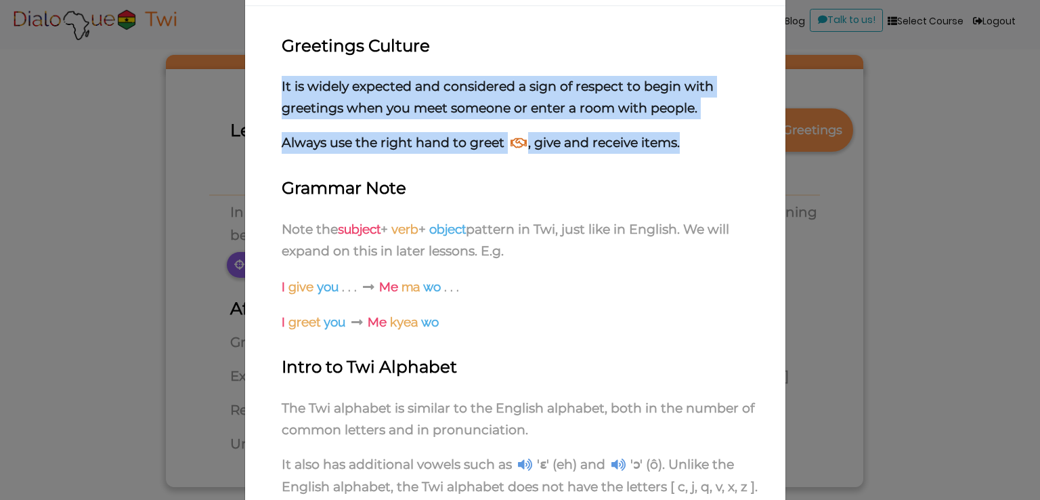
drag, startPoint x: 681, startPoint y: 147, endPoint x: 269, endPoint y: 85, distance: 417.1
click at [269, 85] on div "Greetings Culture It is widely expected and considered a sign of respect to beg…" at bounding box center [515, 286] width 521 height 500
copy div "It is widely expected and considered a sign of respect to begin with greetings …"
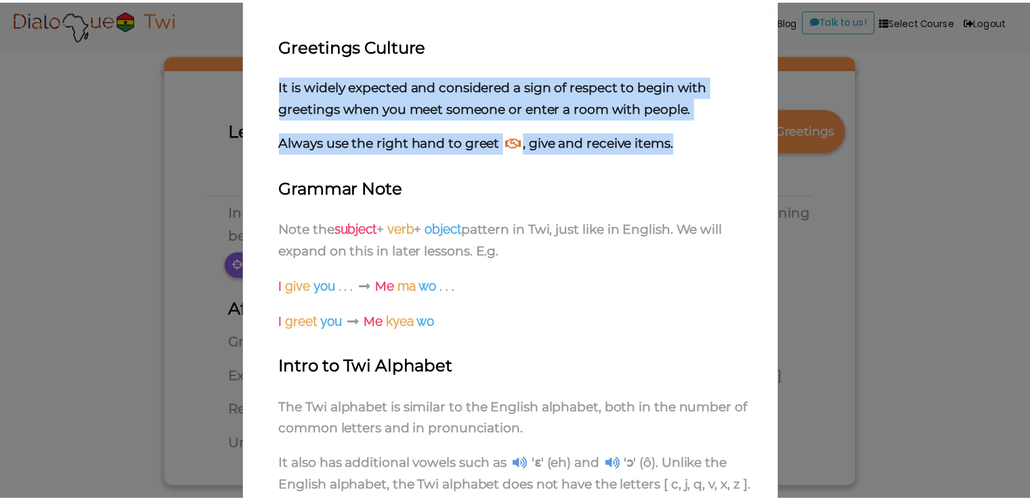
scroll to position [205, 0]
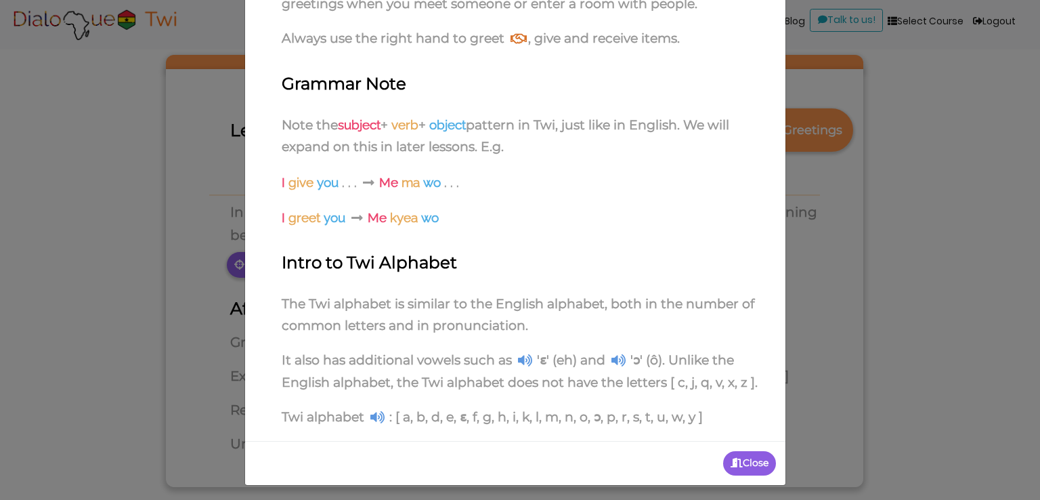
click at [791, 265] on div "LESSON NOTES Greetings Culture It is widely expected and considered a sign of r…" at bounding box center [520, 250] width 1040 height 500
click at [756, 462] on p "Close" at bounding box center [749, 463] width 53 height 24
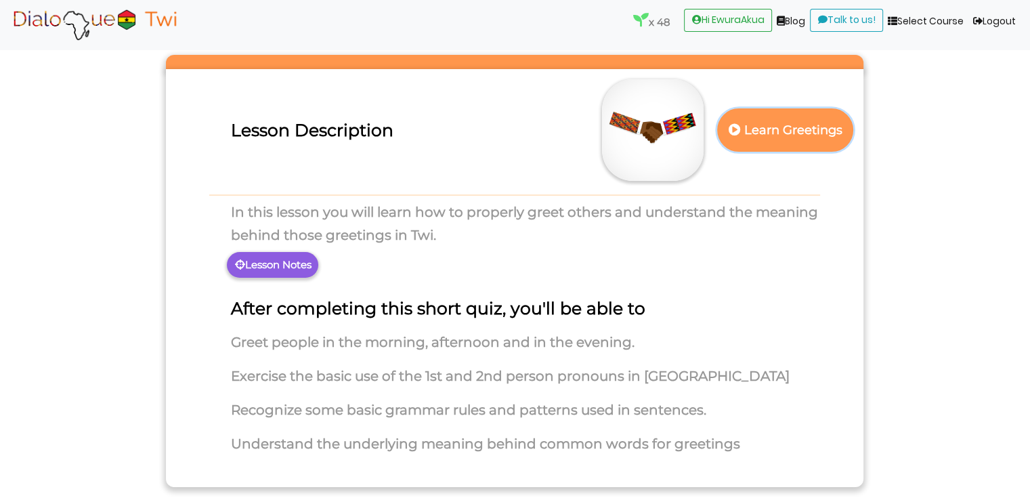
click at [781, 128] on p "Learn Greetings" at bounding box center [785, 130] width 119 height 33
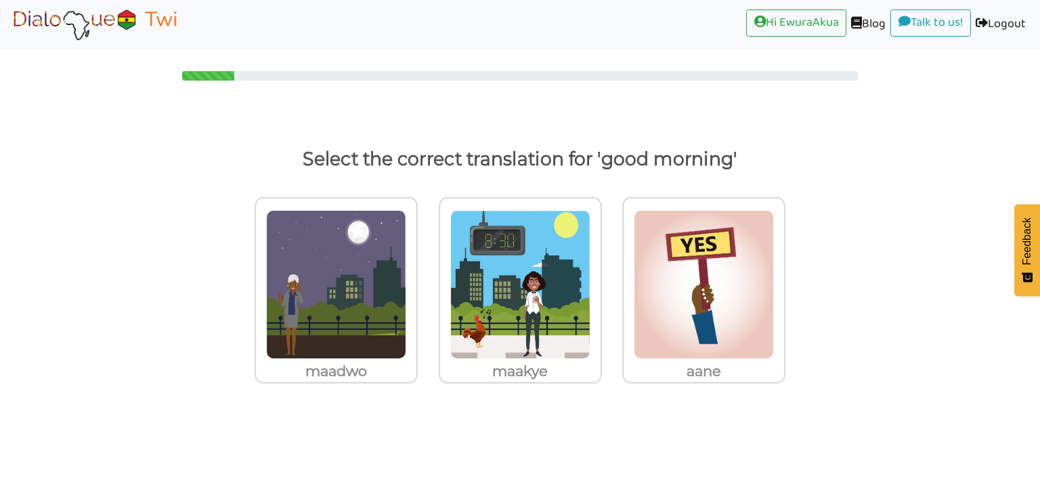
click at [114, 24] on img at bounding box center [94, 24] width 171 height 34
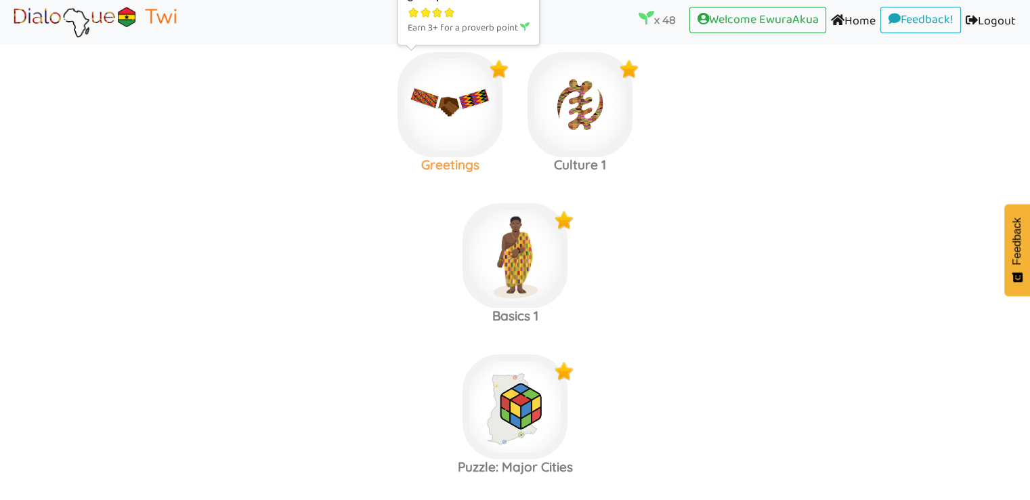
scroll to position [190, 0]
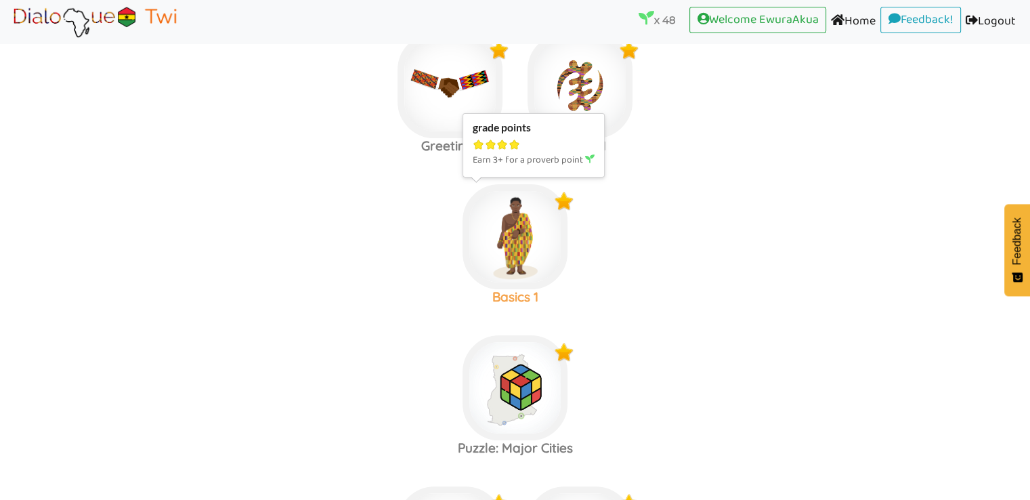
click at [521, 269] on img at bounding box center [515, 236] width 105 height 105
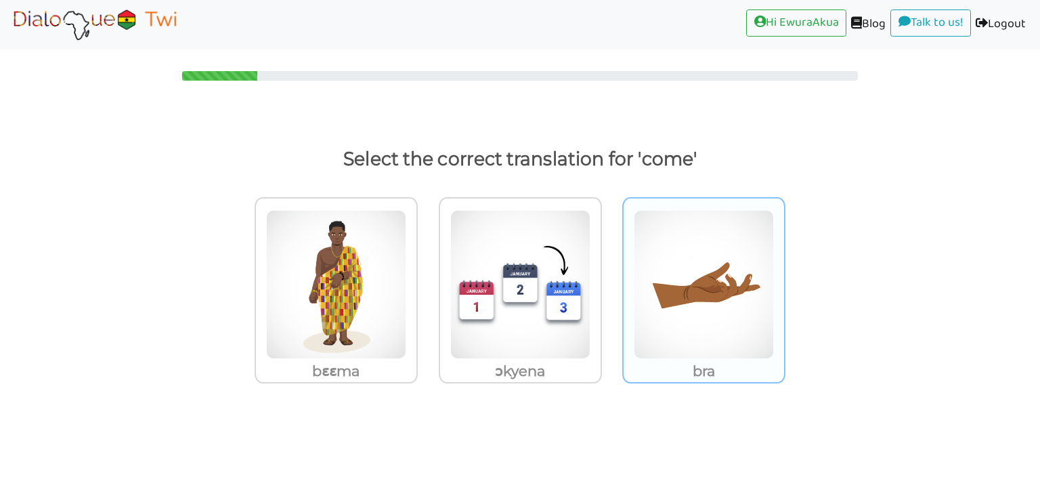
click at [671, 287] on img at bounding box center [704, 284] width 140 height 149
click at [784, 281] on input "bra" at bounding box center [789, 276] width 10 height 10
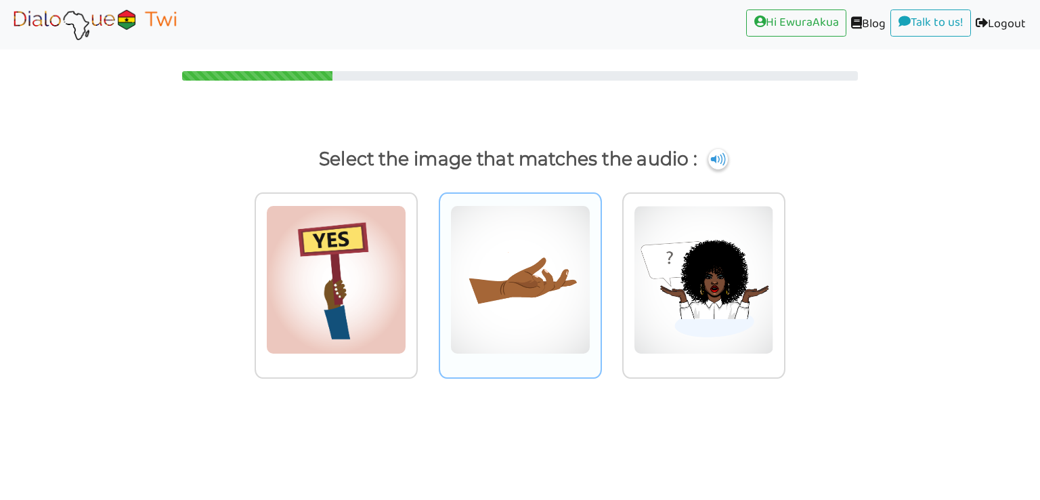
click at [547, 262] on img at bounding box center [520, 279] width 140 height 149
click at [601, 266] on input "radio" at bounding box center [606, 271] width 10 height 10
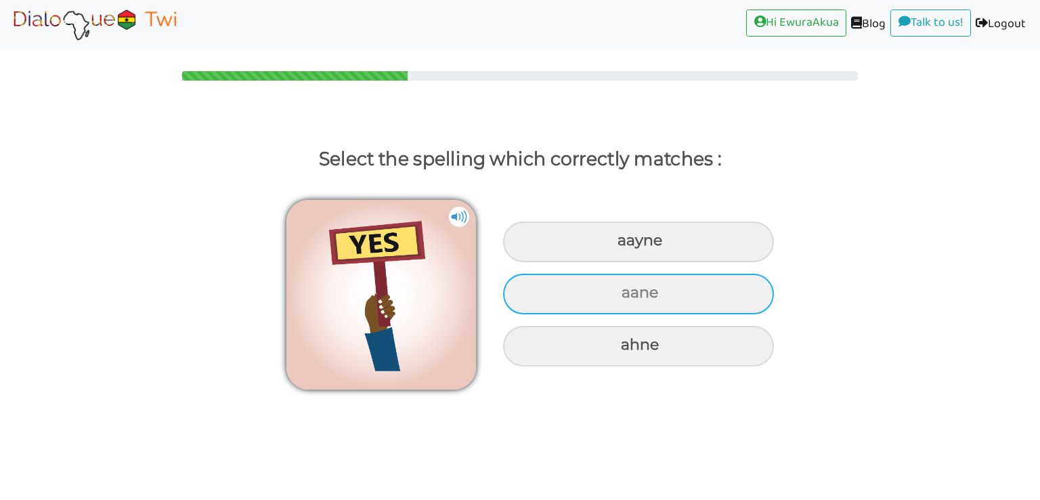
click at [623, 305] on div "aane" at bounding box center [638, 294] width 271 height 41
click at [623, 297] on input "aane" at bounding box center [623, 292] width 9 height 9
radio input "true"
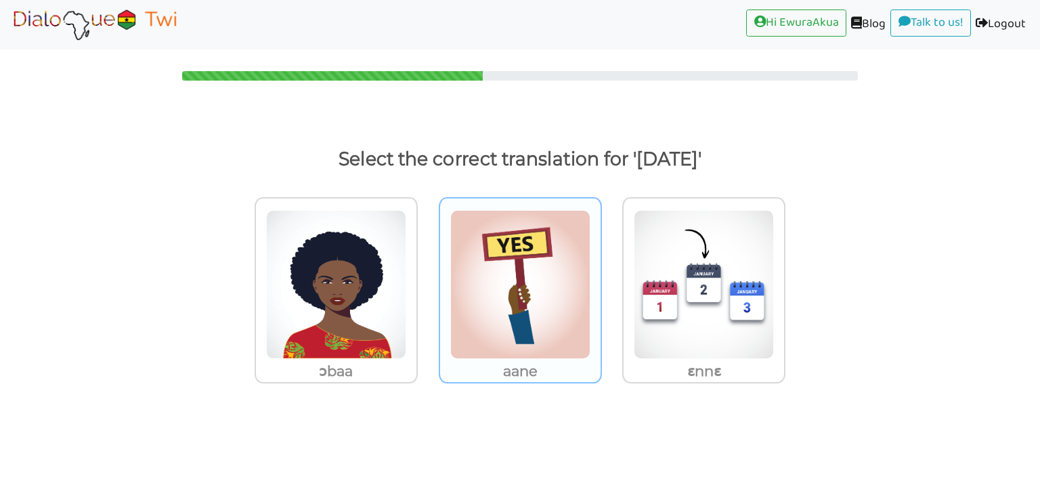
click at [534, 301] on img at bounding box center [520, 284] width 140 height 149
click at [601, 281] on input "aane" at bounding box center [606, 276] width 10 height 10
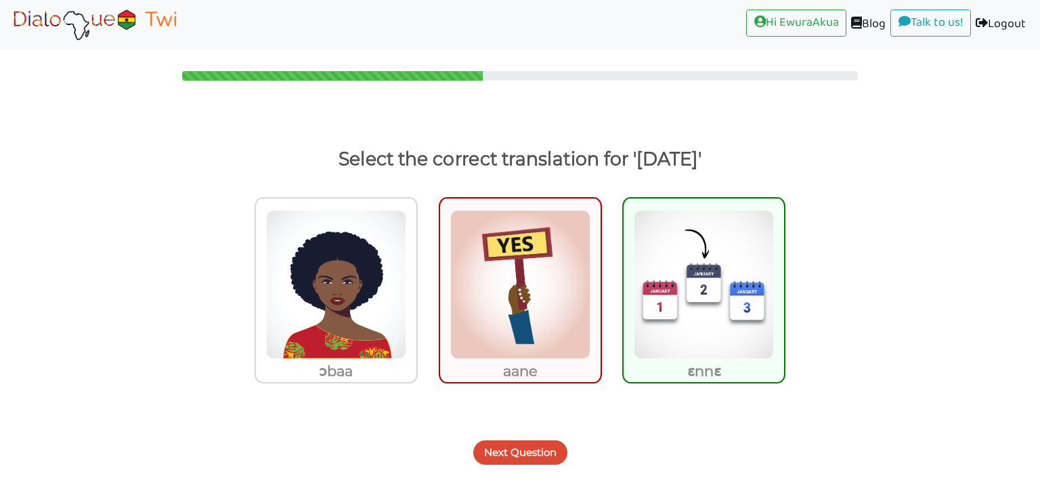
click at [684, 309] on img at bounding box center [704, 284] width 140 height 149
click at [784, 281] on input "ɛnnɛ" at bounding box center [789, 276] width 10 height 10
click at [542, 453] on button "Next Question" at bounding box center [520, 452] width 94 height 24
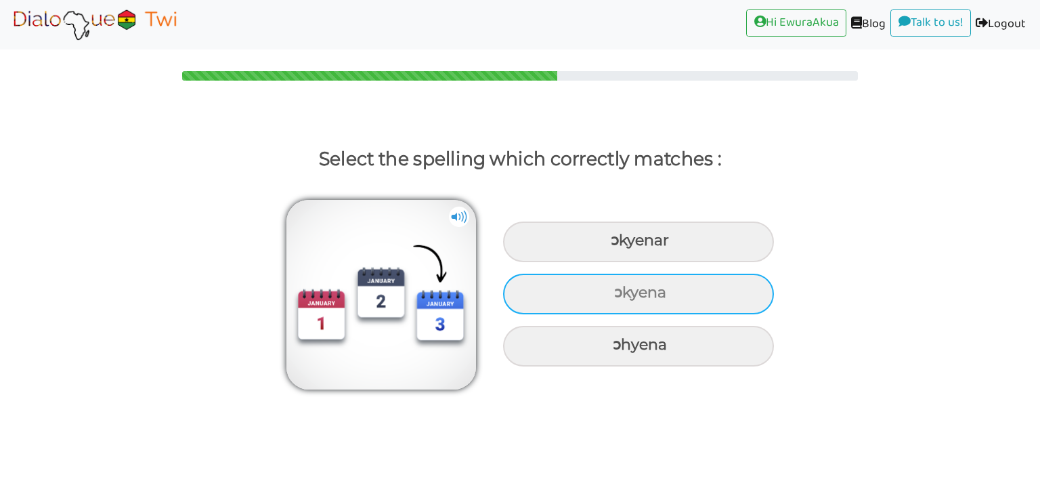
click at [566, 293] on div "ɔkyena" at bounding box center [638, 294] width 271 height 41
click at [611, 293] on input "ɔkyena" at bounding box center [615, 292] width 9 height 9
radio input "true"
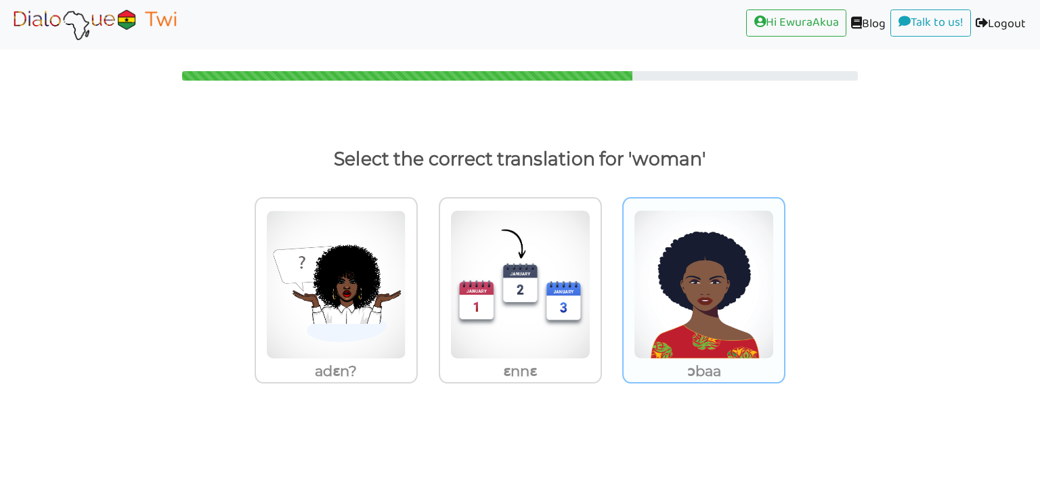
click at [679, 254] on img at bounding box center [704, 284] width 140 height 149
click at [784, 271] on input "ɔbaa" at bounding box center [789, 276] width 10 height 10
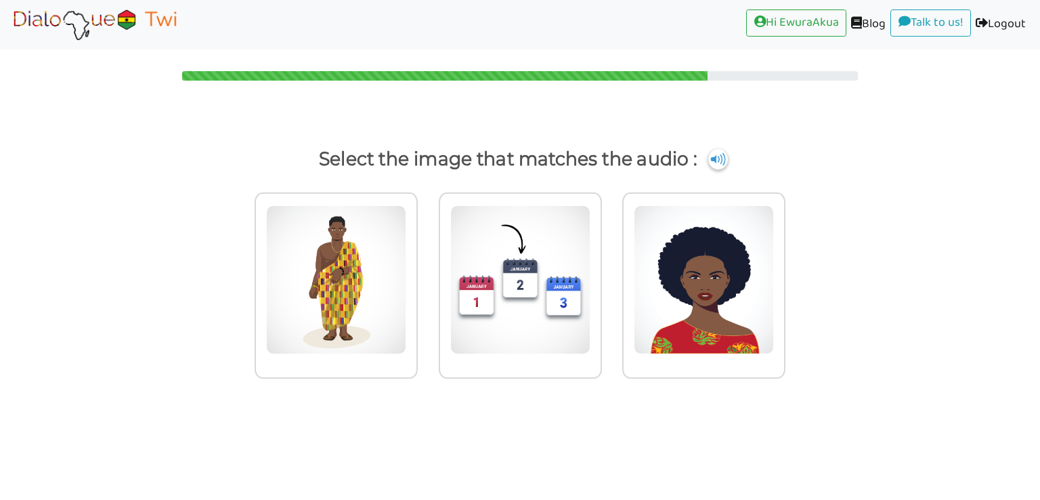
click at [679, 254] on img at bounding box center [704, 279] width 140 height 149
click at [784, 266] on input "radio" at bounding box center [789, 271] width 10 height 10
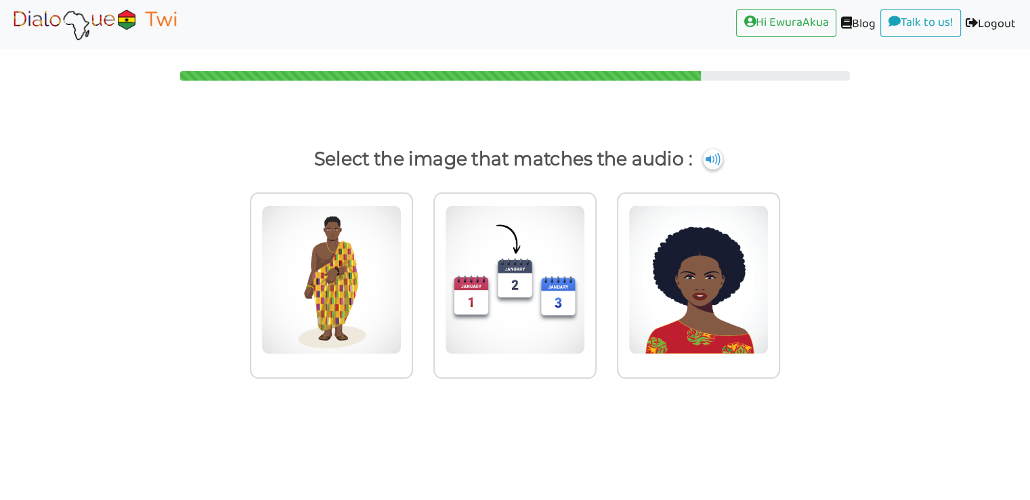
click at [679, 254] on img at bounding box center [698, 279] width 140 height 149
click at [779, 266] on input "radio" at bounding box center [784, 271] width 10 height 10
radio input "true"
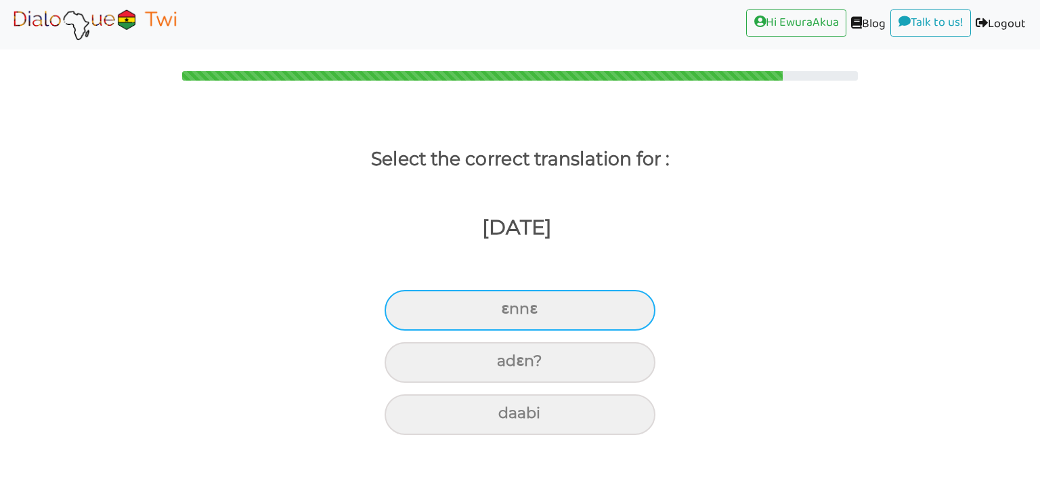
click at [446, 309] on div "ɛnnɛ" at bounding box center [520, 310] width 271 height 41
click at [502, 309] on input "ɛnnɛ" at bounding box center [506, 309] width 9 height 9
radio input "true"
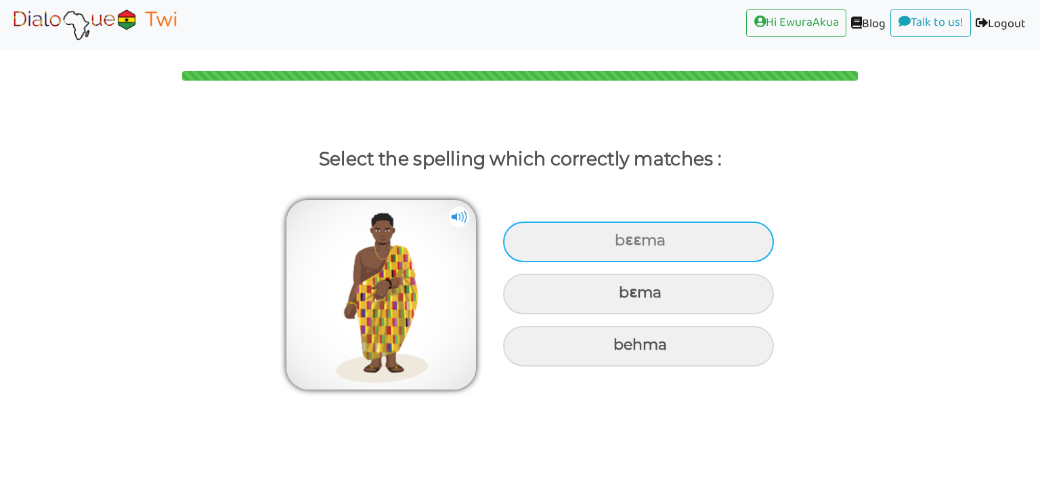
click at [631, 254] on div "bɛɛma" at bounding box center [638, 241] width 271 height 41
click at [621, 245] on input "bɛɛma" at bounding box center [616, 240] width 9 height 9
radio input "true"
